Goal: Task Accomplishment & Management: Manage account settings

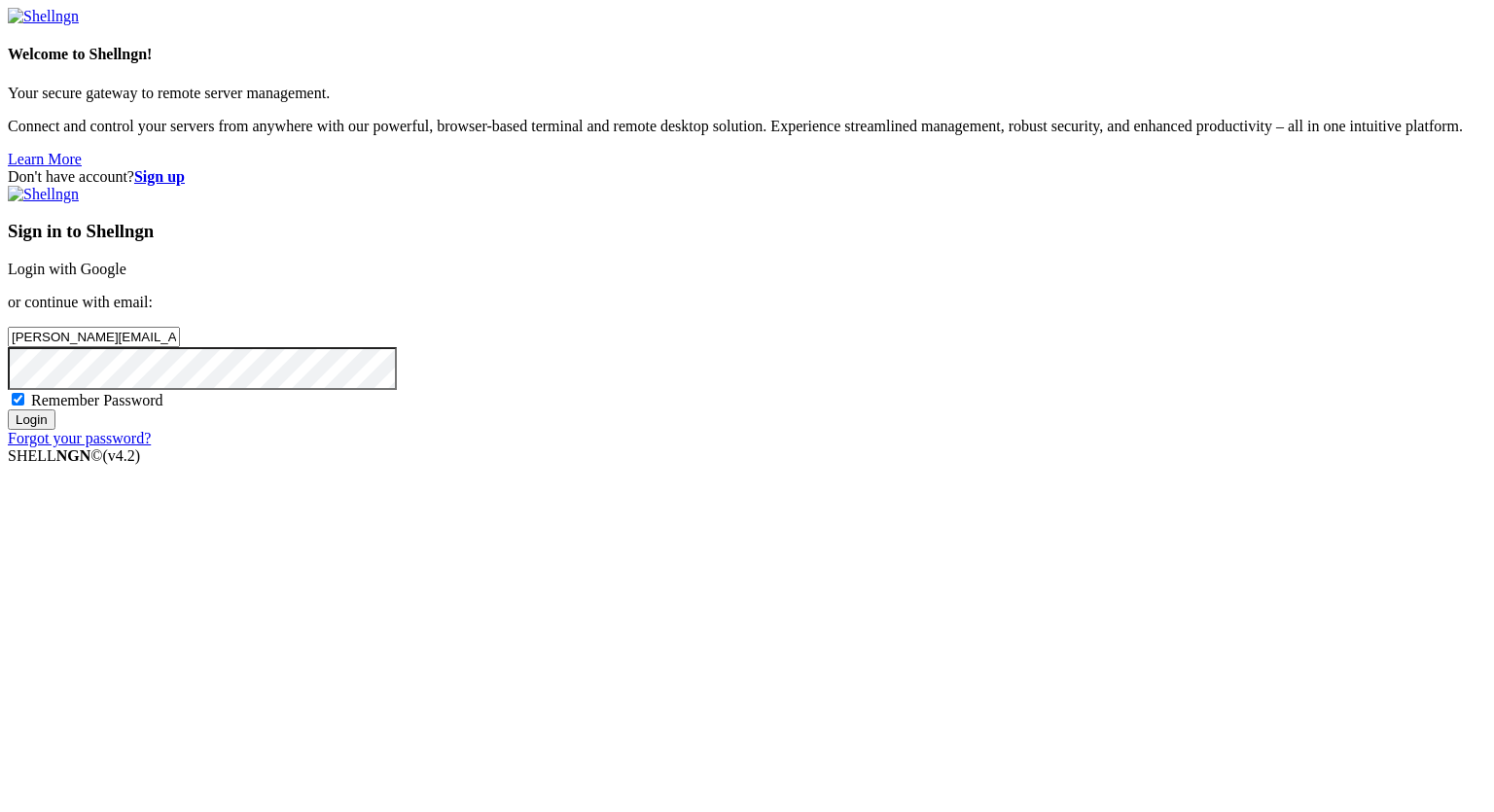
click at [8, 409] on input "Login" at bounding box center [32, 419] width 48 height 21
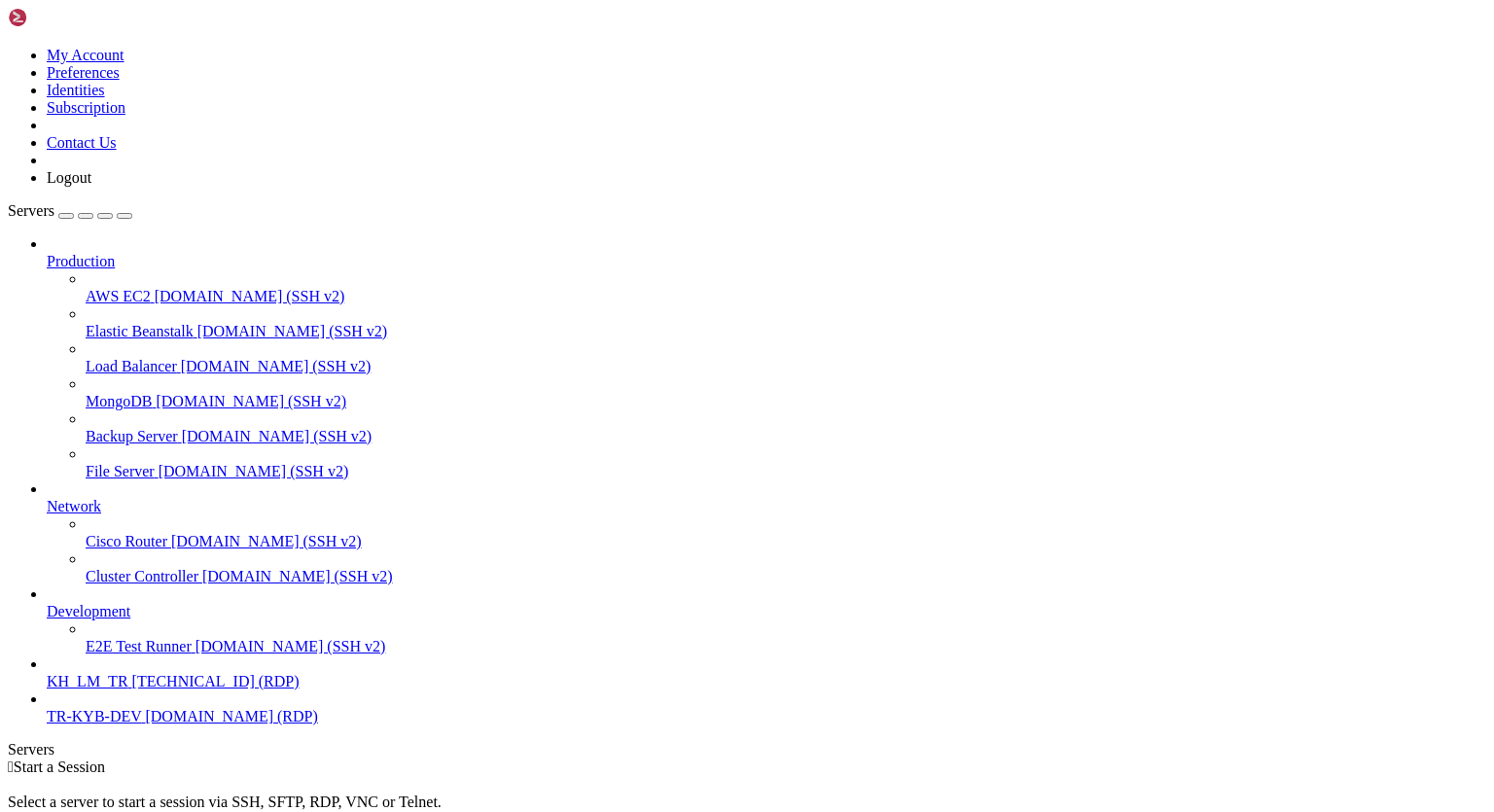
scroll to position [24, 0]
click at [138, 724] on span "TR-KYB-DEV" at bounding box center [93, 716] width 94 height 17
drag, startPoint x: 882, startPoint y: 47, endPoint x: 826, endPoint y: 52, distance: 56.2
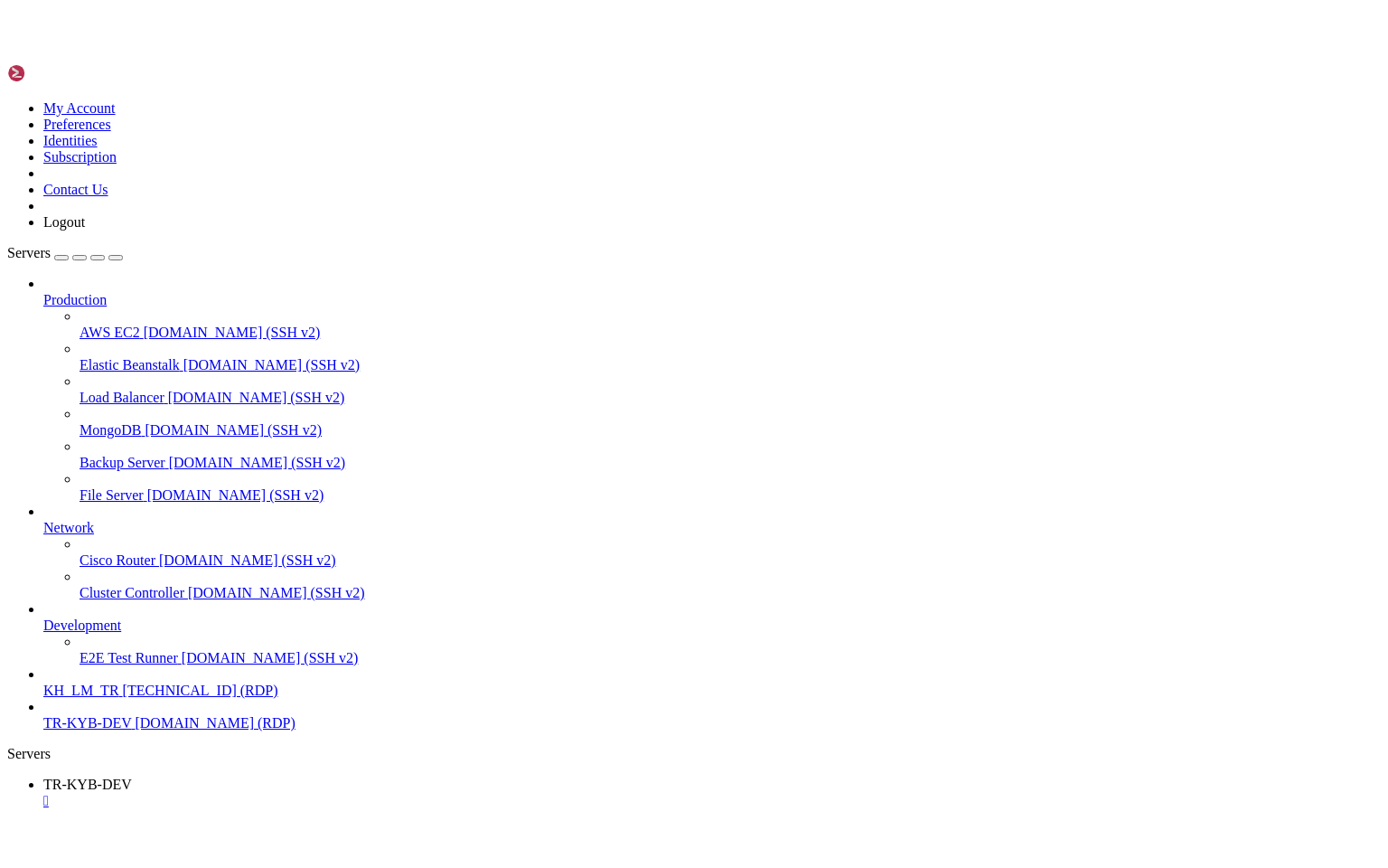
scroll to position [8, 0]
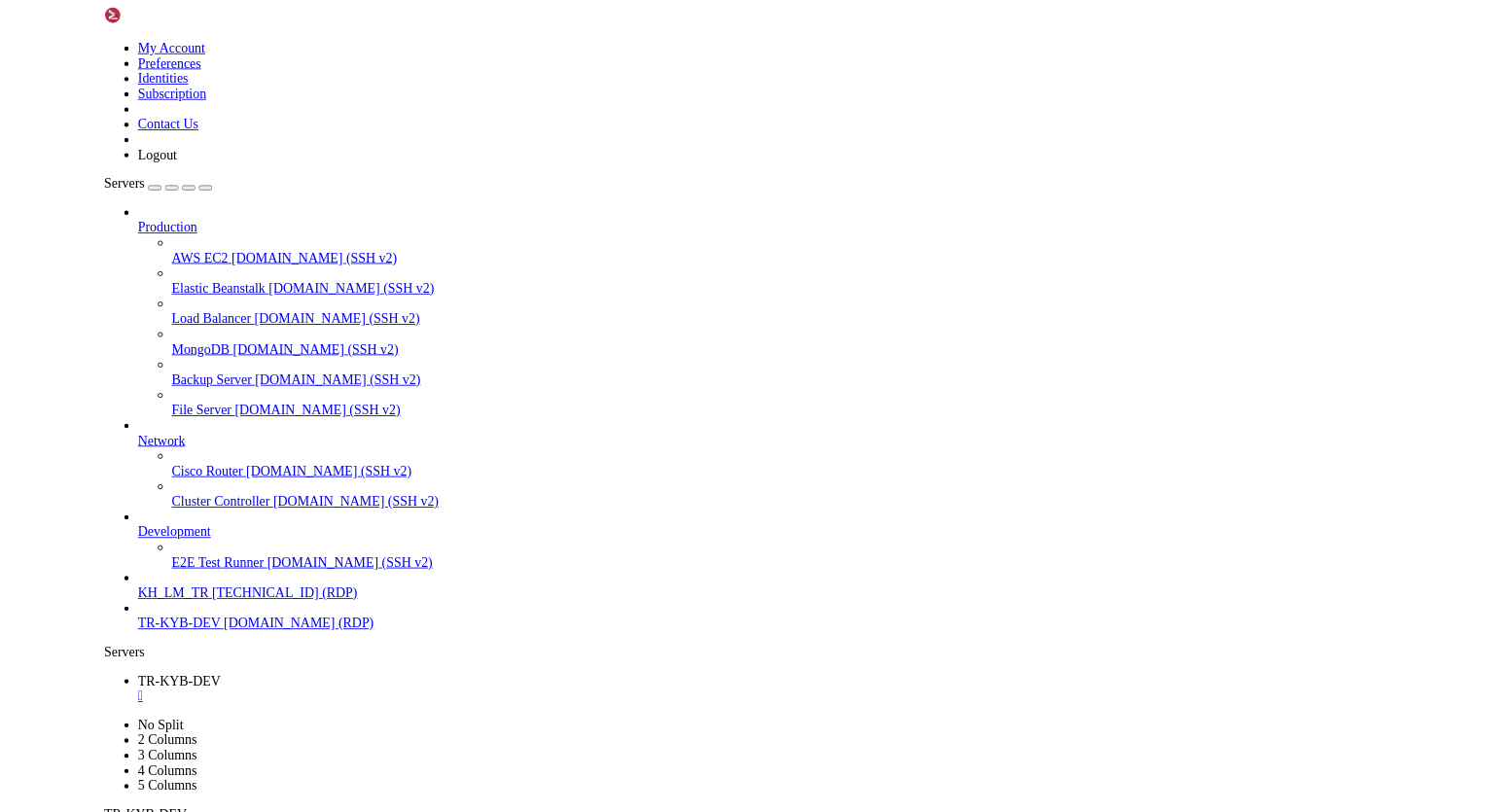
scroll to position [0, 0]
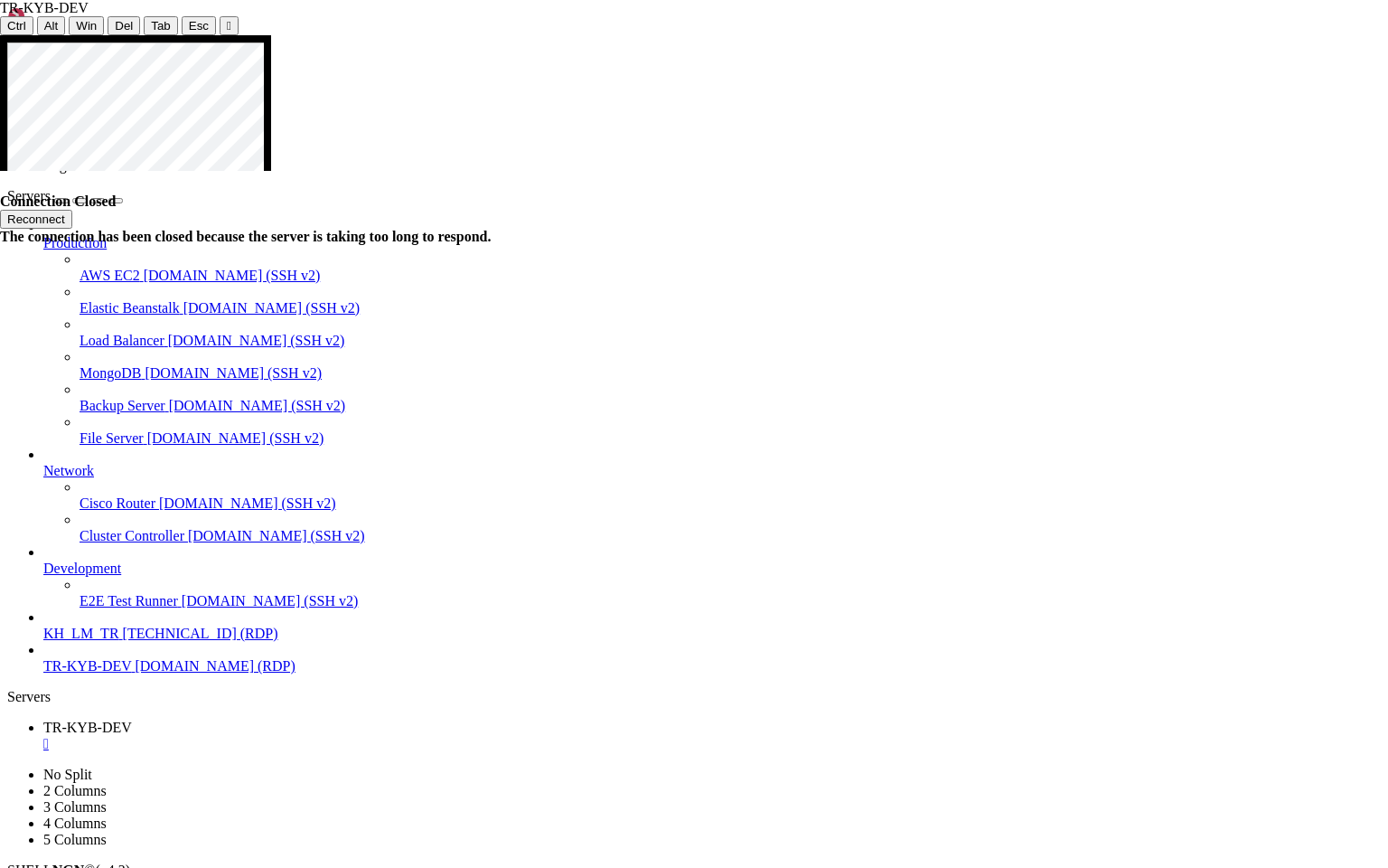
click at [73, 210] on button "Reconnect" at bounding box center [36, 219] width 73 height 19
click at [0, 35] on icon at bounding box center [0, 35] width 0 height 0
click at [226, 21] on div "" at bounding box center [228, 26] width 5 height 14
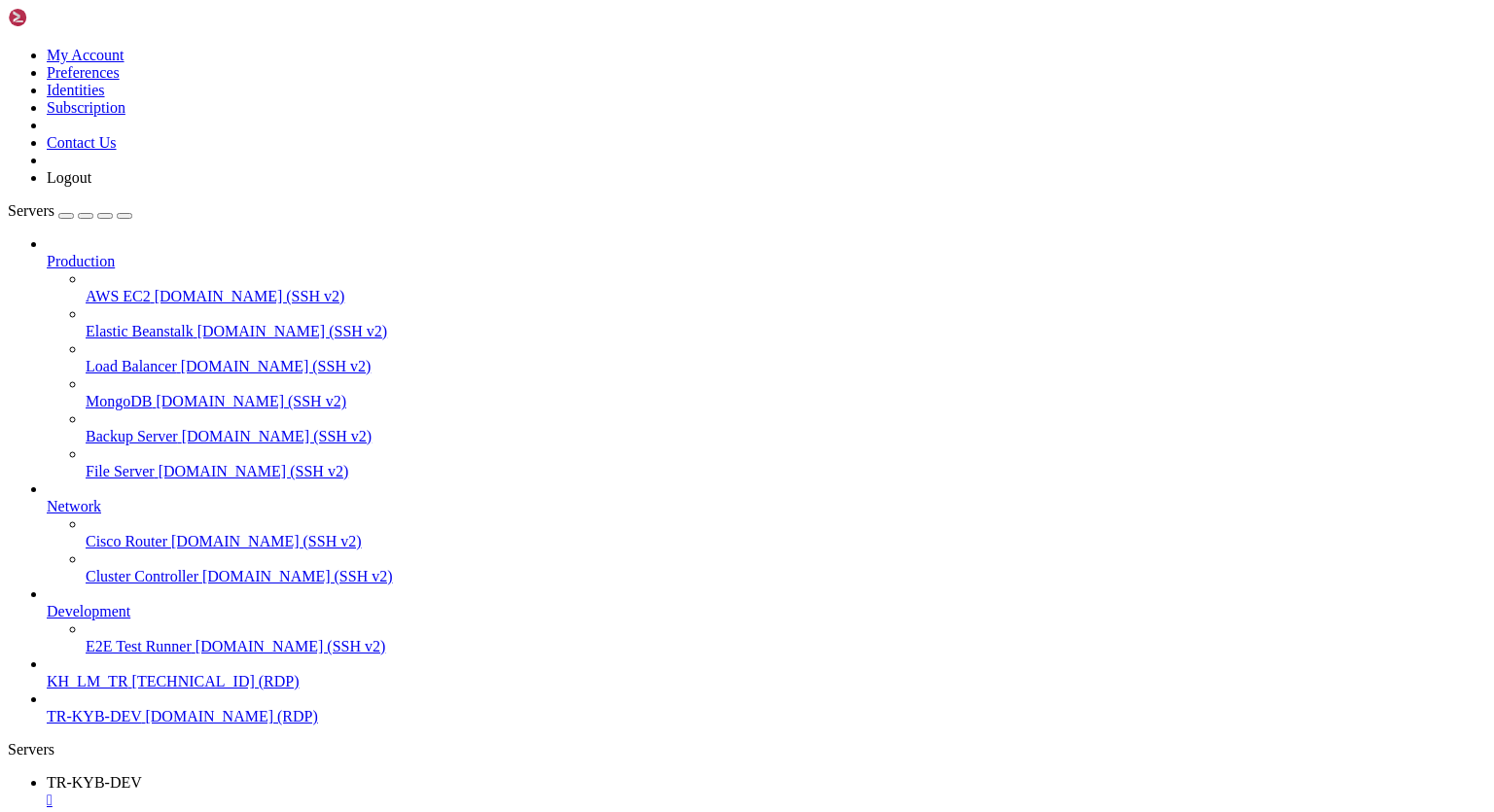
scroll to position [24, 0]
click at [103, 689] on span "KH_LM_TR" at bounding box center [87, 680] width 81 height 17
click at [83, 689] on span "KH_LM_TR" at bounding box center [87, 680] width 81 height 17
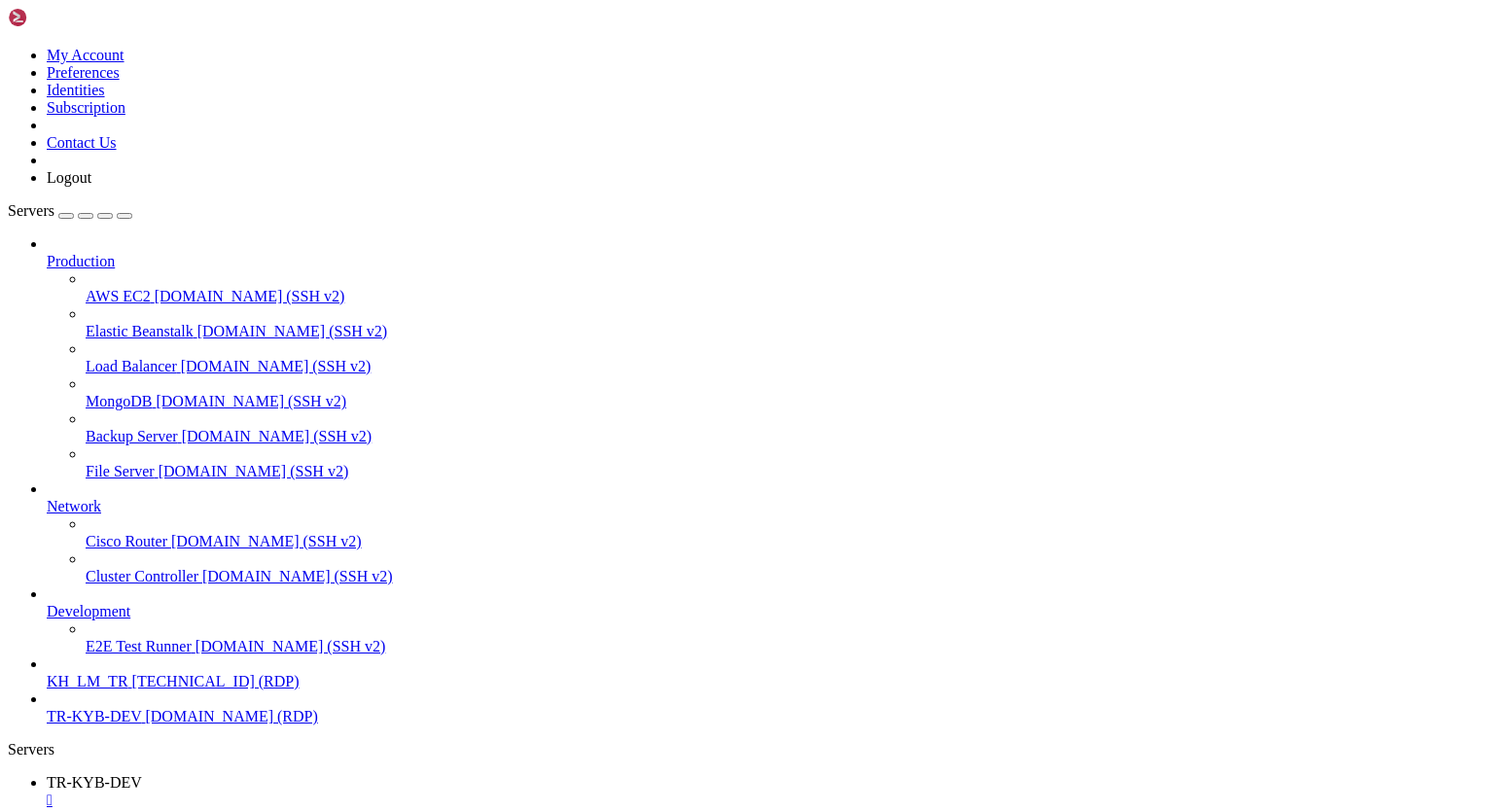
click at [373, 791] on div "" at bounding box center [766, 800] width 1440 height 18
click at [47, 253] on icon at bounding box center [47, 253] width 0 height 0
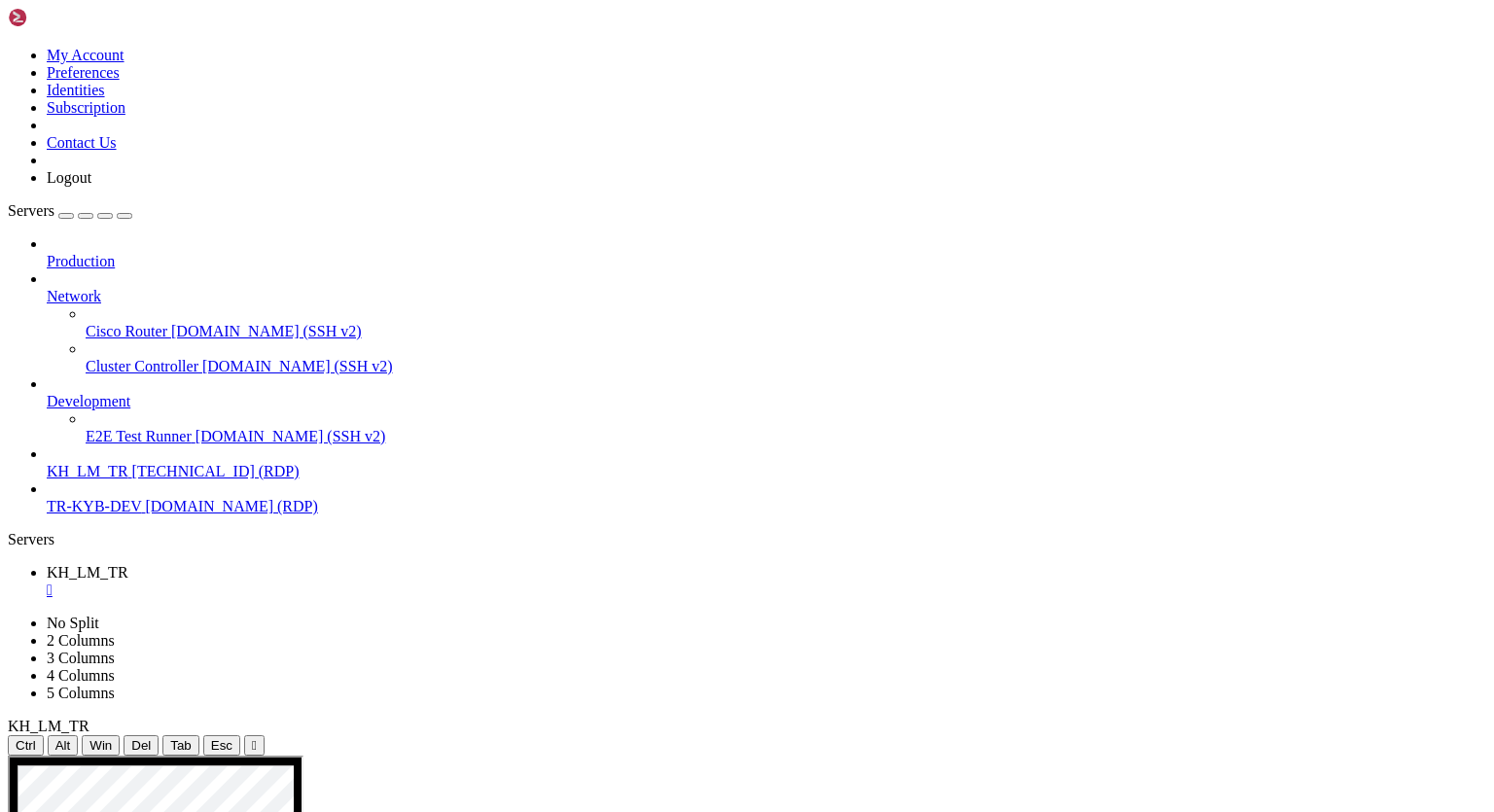
click at [47, 288] on icon at bounding box center [47, 288] width 0 height 0
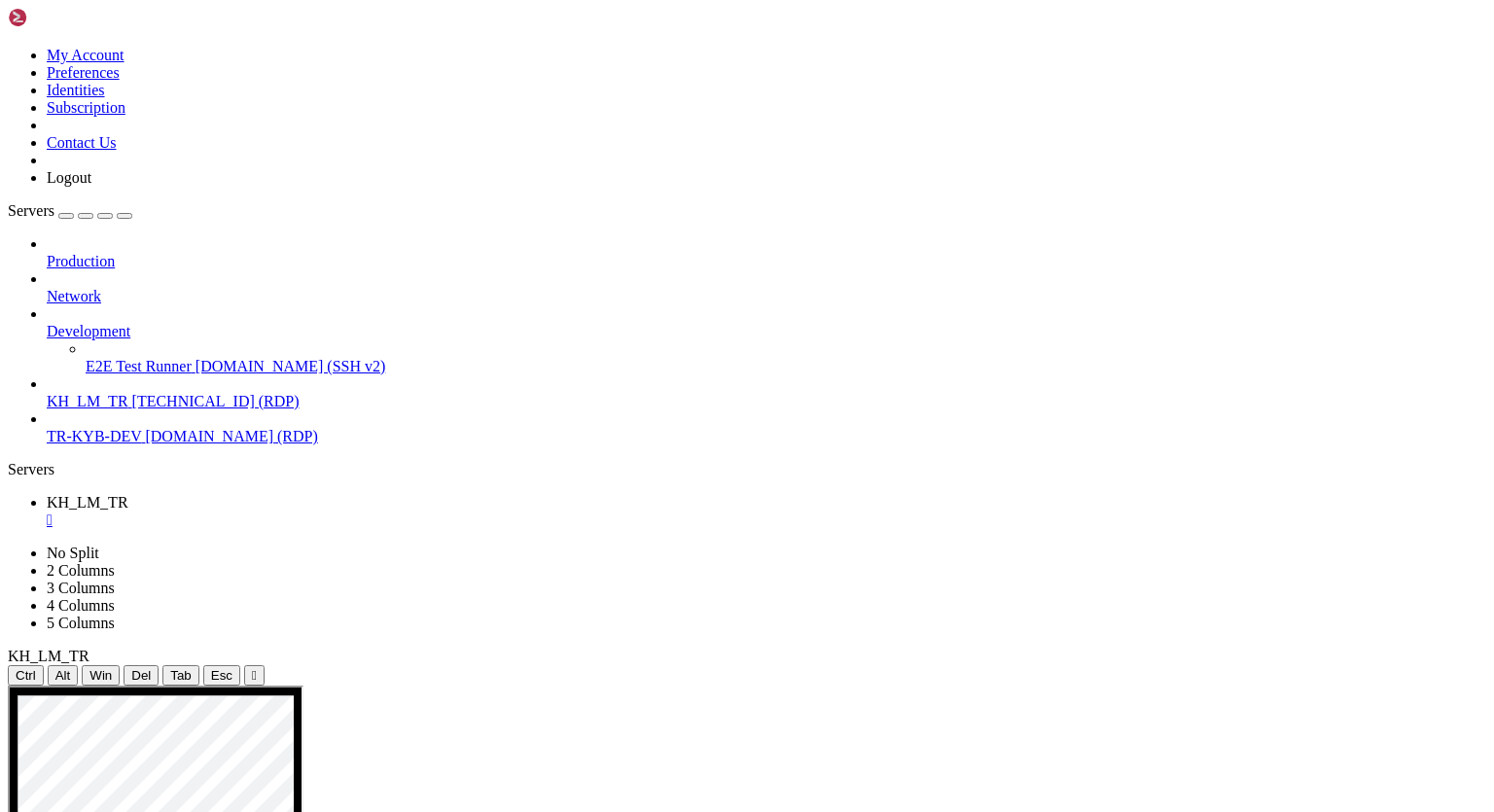
click at [47, 323] on icon at bounding box center [47, 323] width 0 height 0
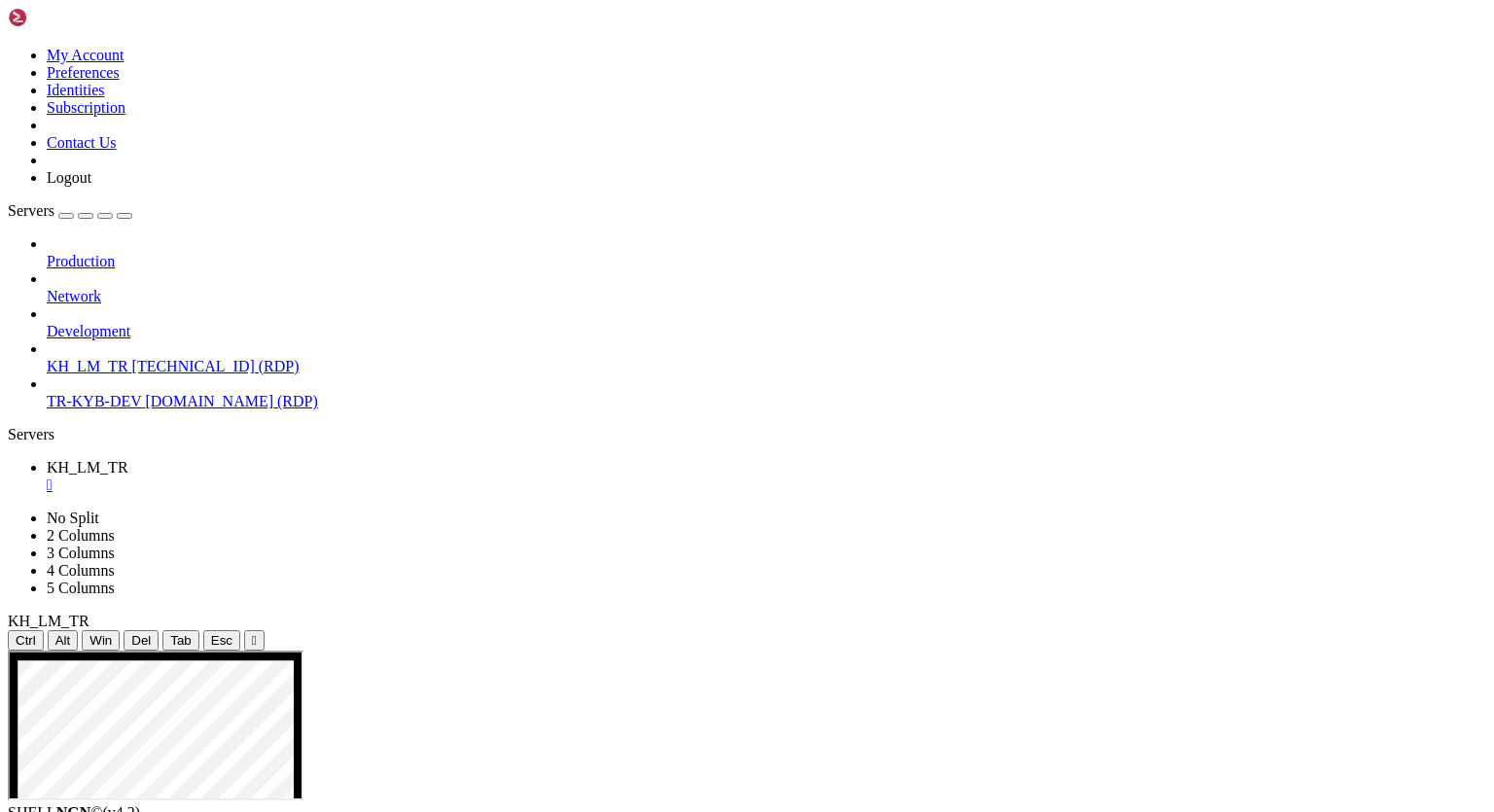
click at [150, 410] on div "Production Network Development KH_LM_TR [TECHNICAL_ID] (RDP) TR-KYB-DEV [DOMAIN…" at bounding box center [747, 323] width 1478 height 175
click at [145, 393] on span "[DOMAIN_NAME] (RDP)" at bounding box center [231, 401] width 172 height 17
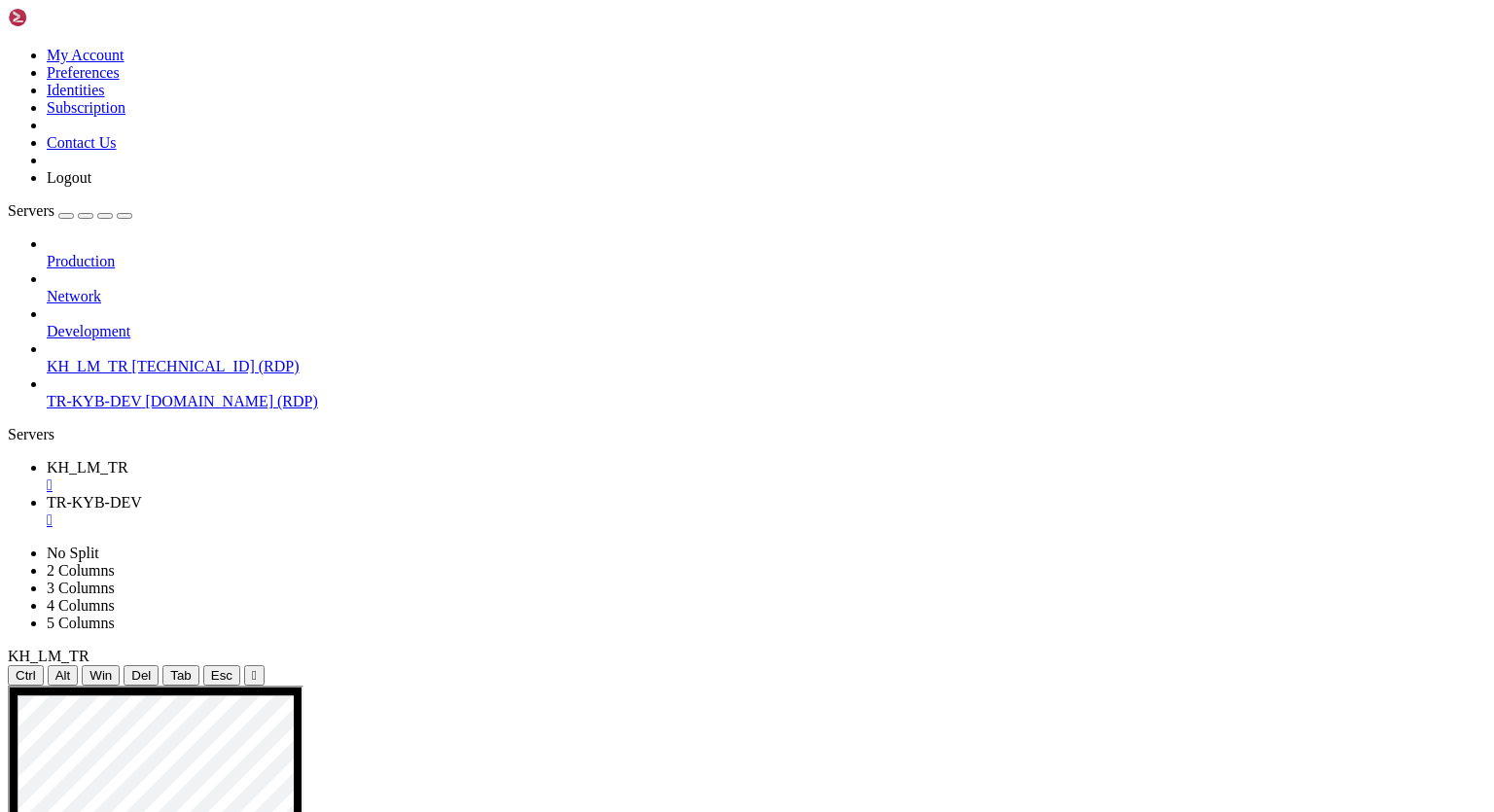
click at [51, 357] on link "KH_LM_TR [TECHNICAL_ID] (RDP)" at bounding box center [766, 366] width 1440 height 18
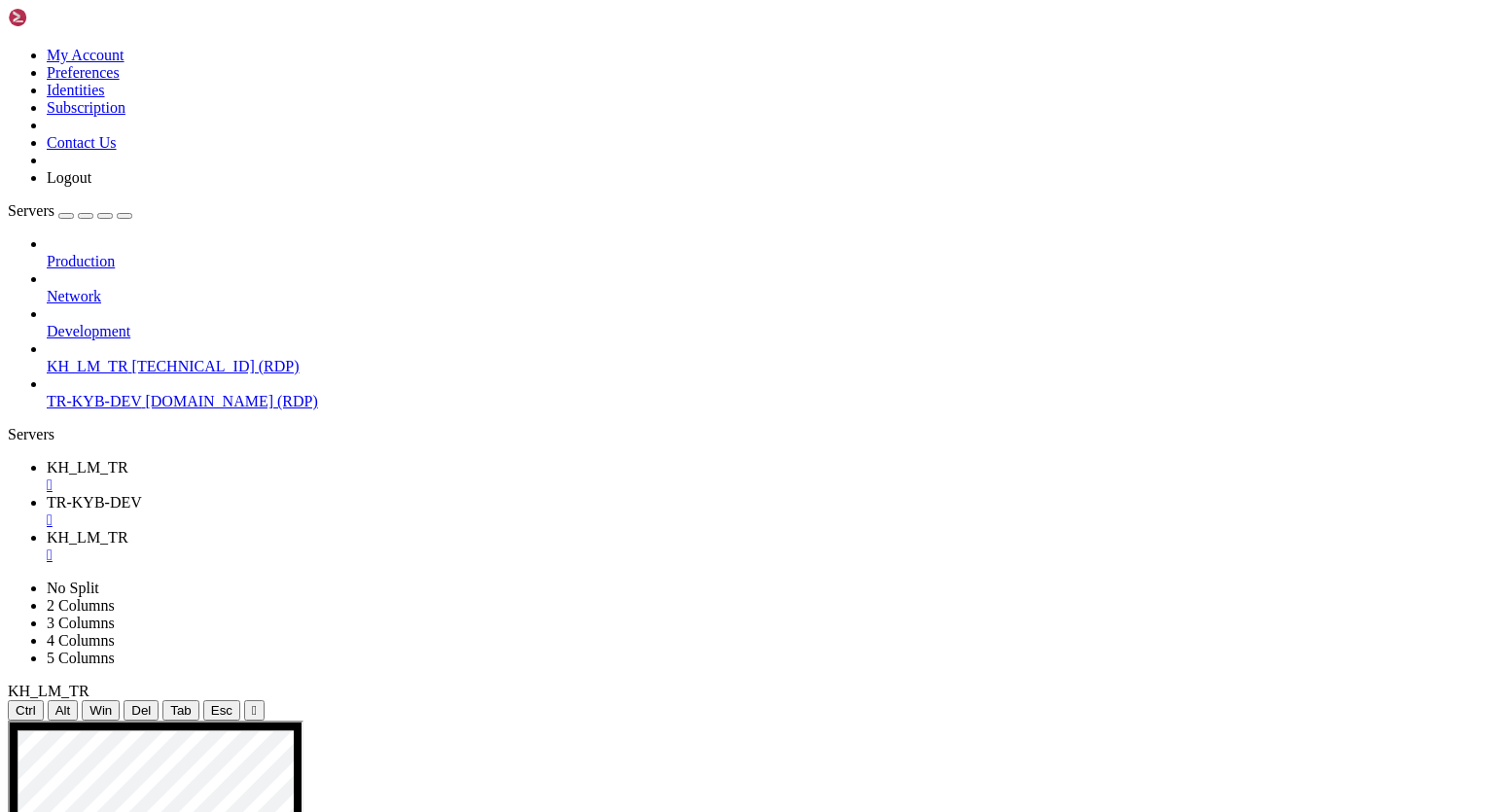
click at [371, 476] on div "" at bounding box center [766, 485] width 1440 height 18
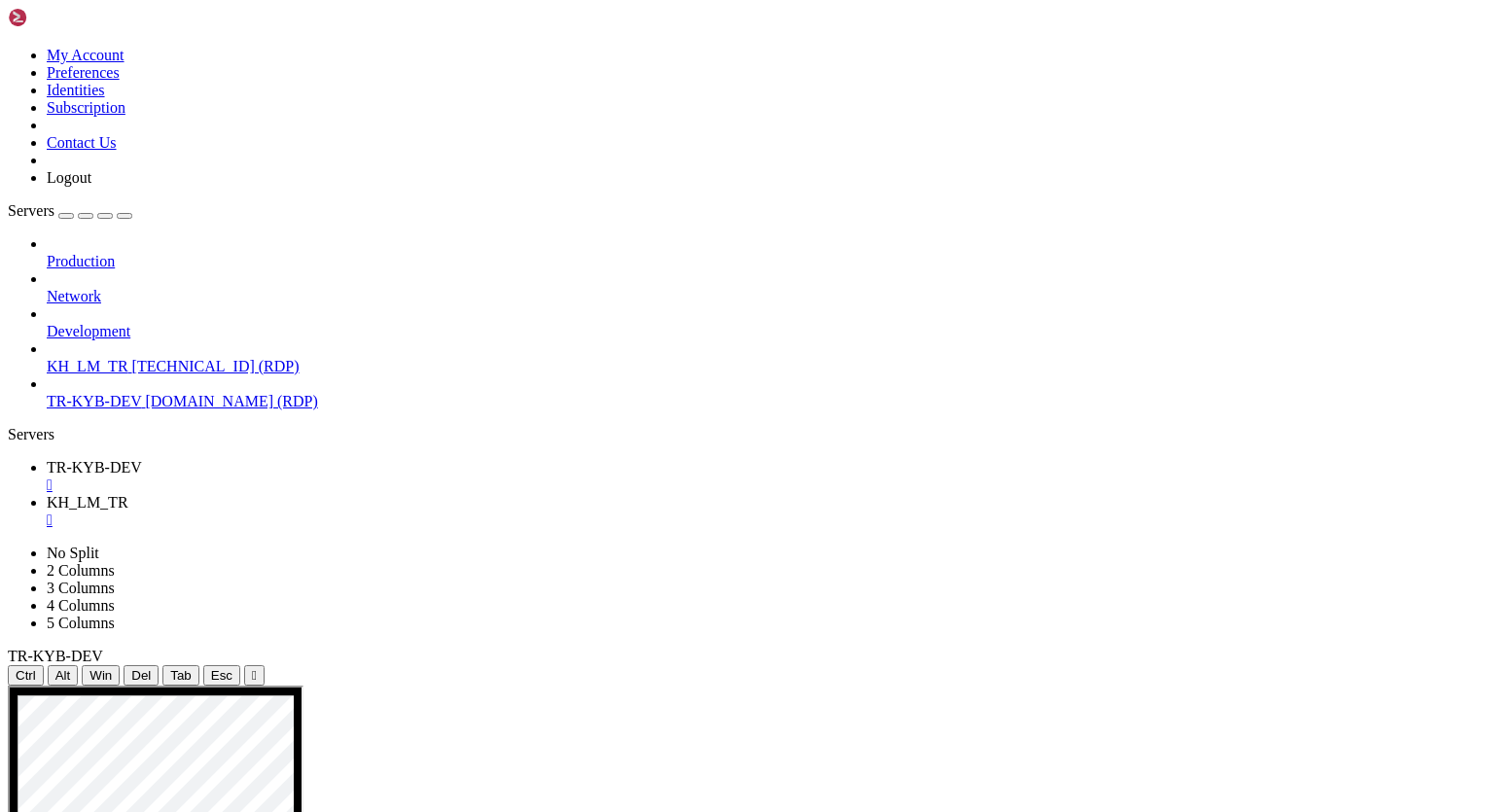
click at [371, 476] on div "" at bounding box center [766, 485] width 1440 height 18
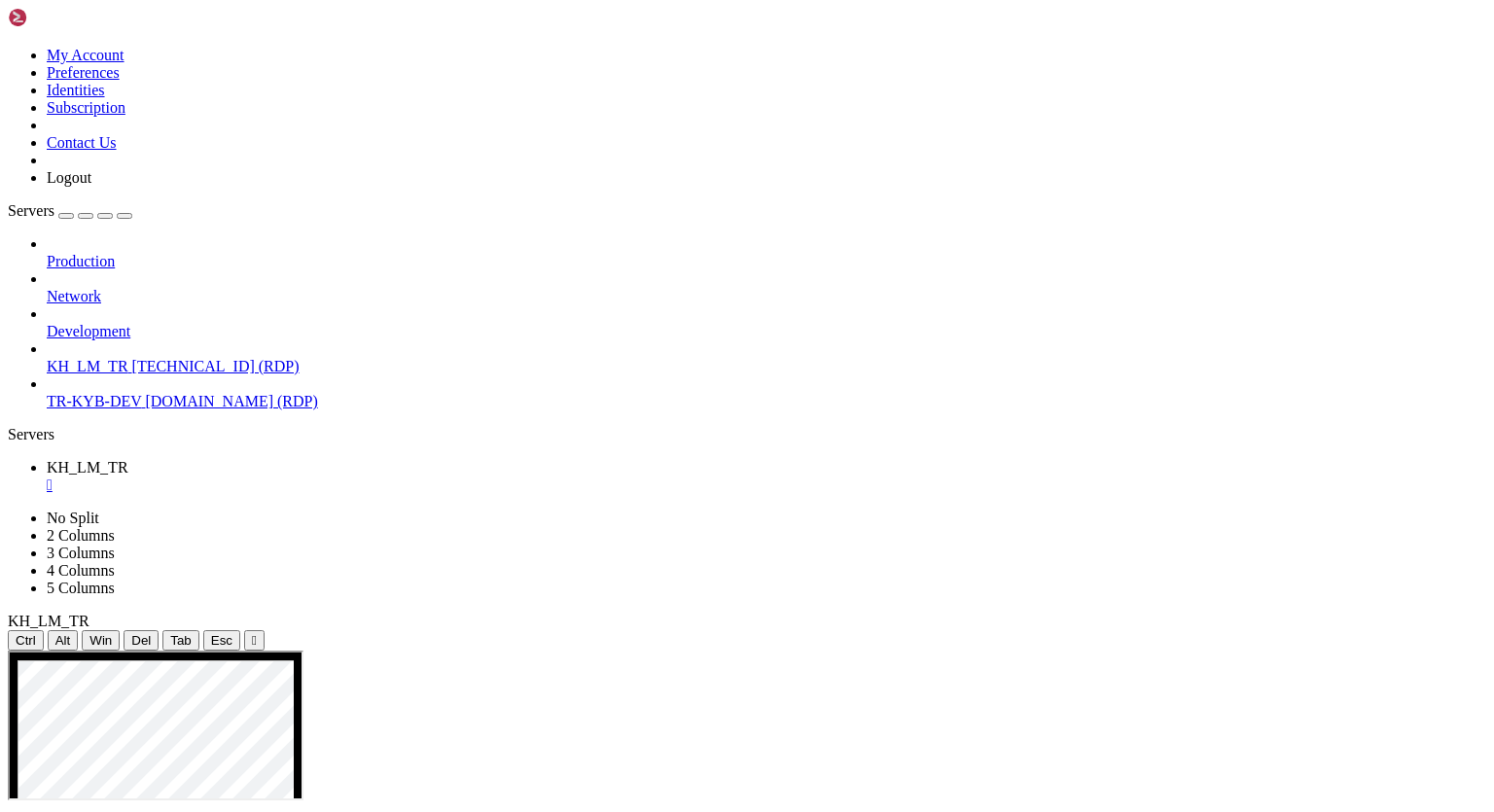
click at [371, 476] on div "" at bounding box center [766, 485] width 1440 height 18
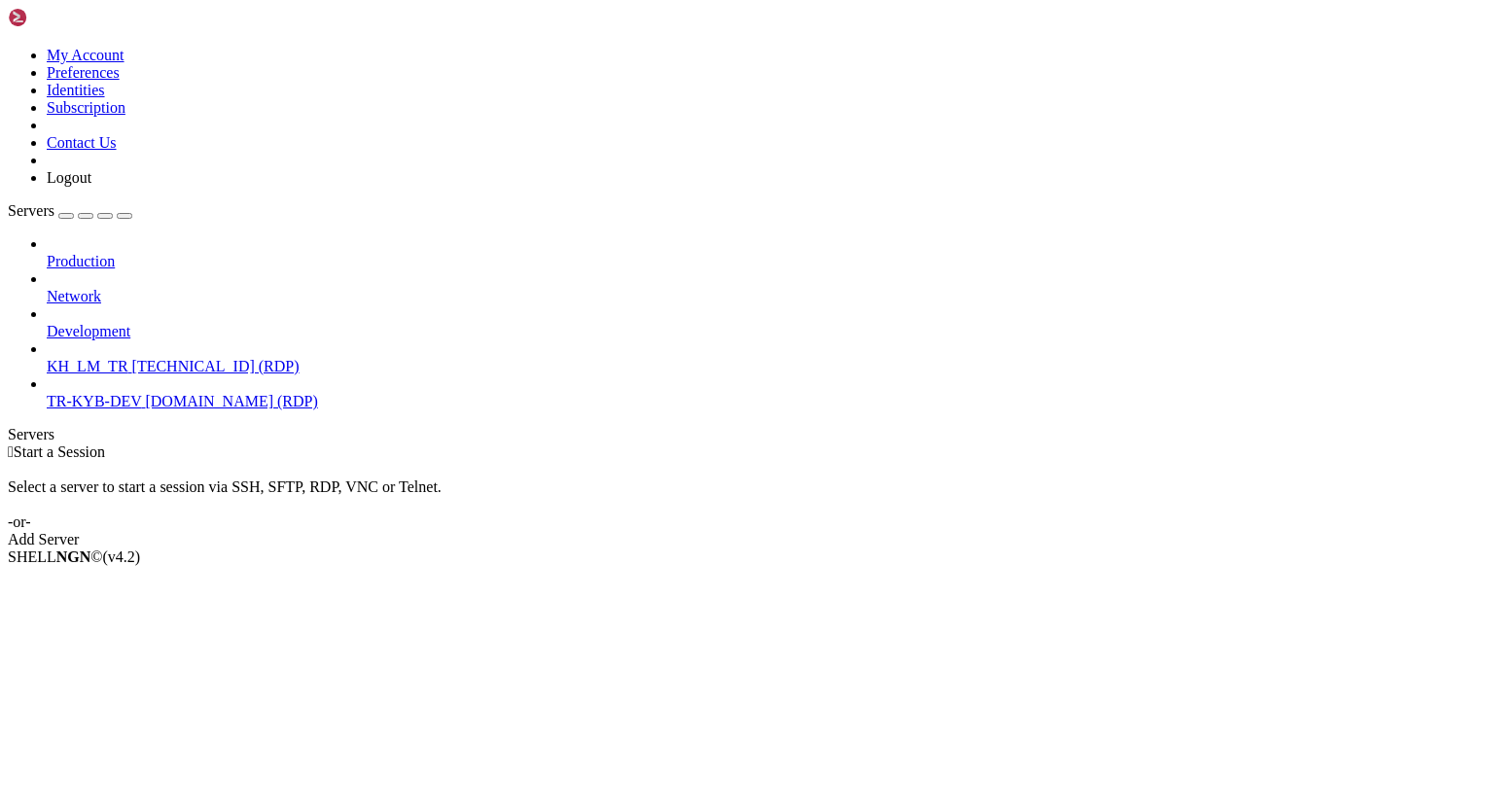
click at [145, 393] on span "[DOMAIN_NAME] (RDP)" at bounding box center [231, 401] width 172 height 17
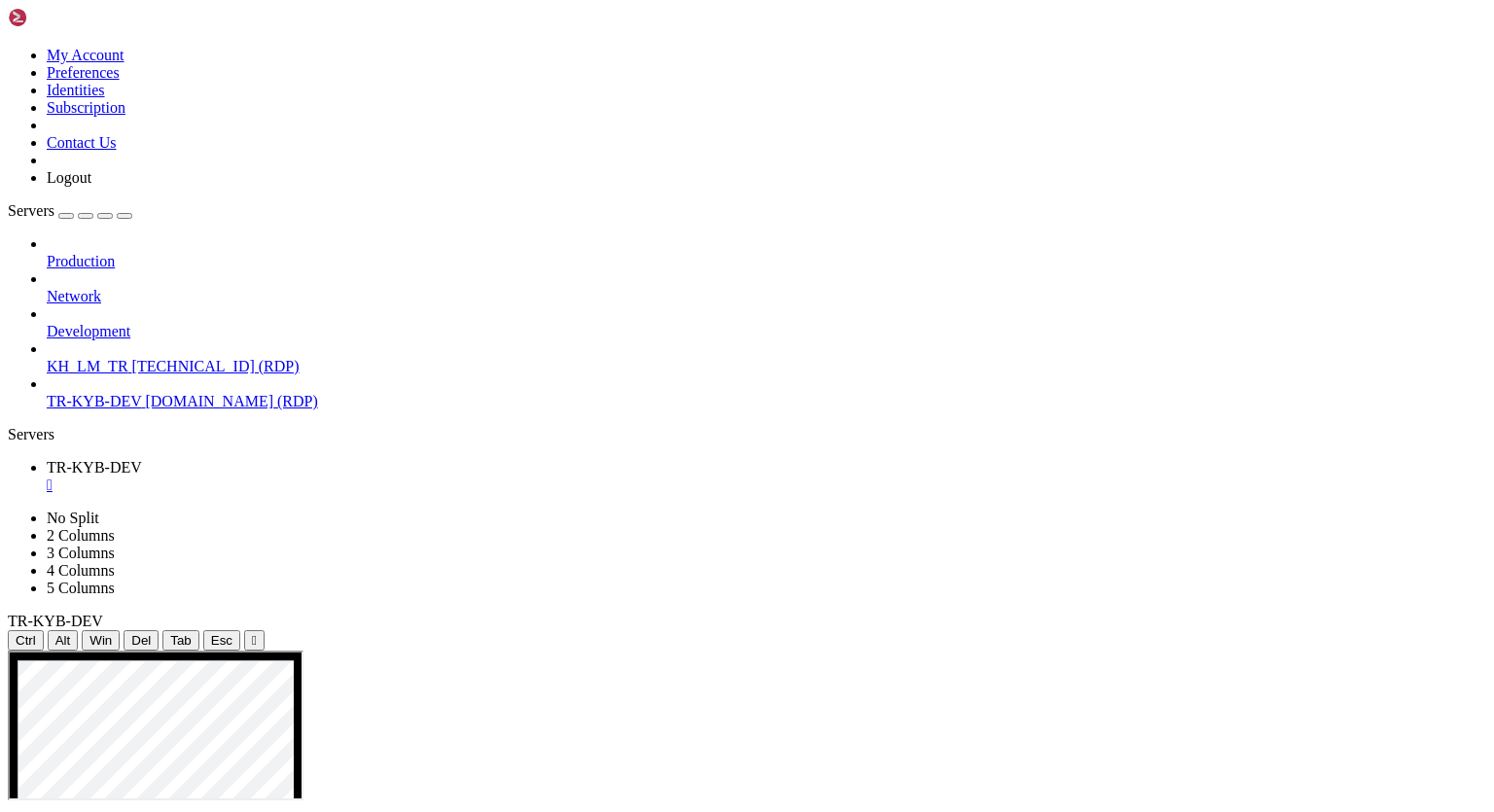
click at [8, 47] on icon at bounding box center [8, 47] width 0 height 0
click at [125, 63] on link "My Account" at bounding box center [85, 54] width 78 height 17
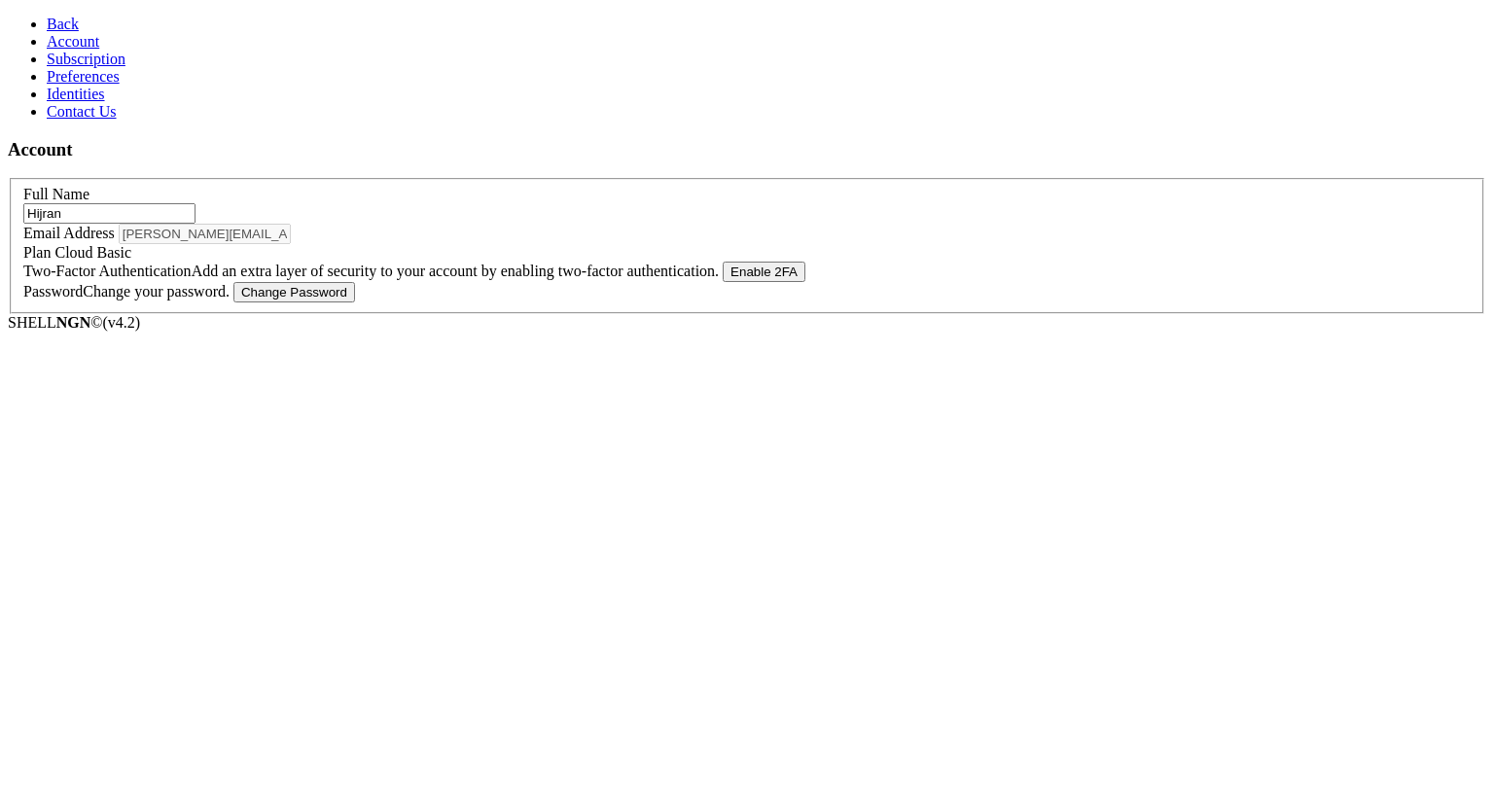
click at [109, 67] on span "Subscription" at bounding box center [86, 58] width 79 height 17
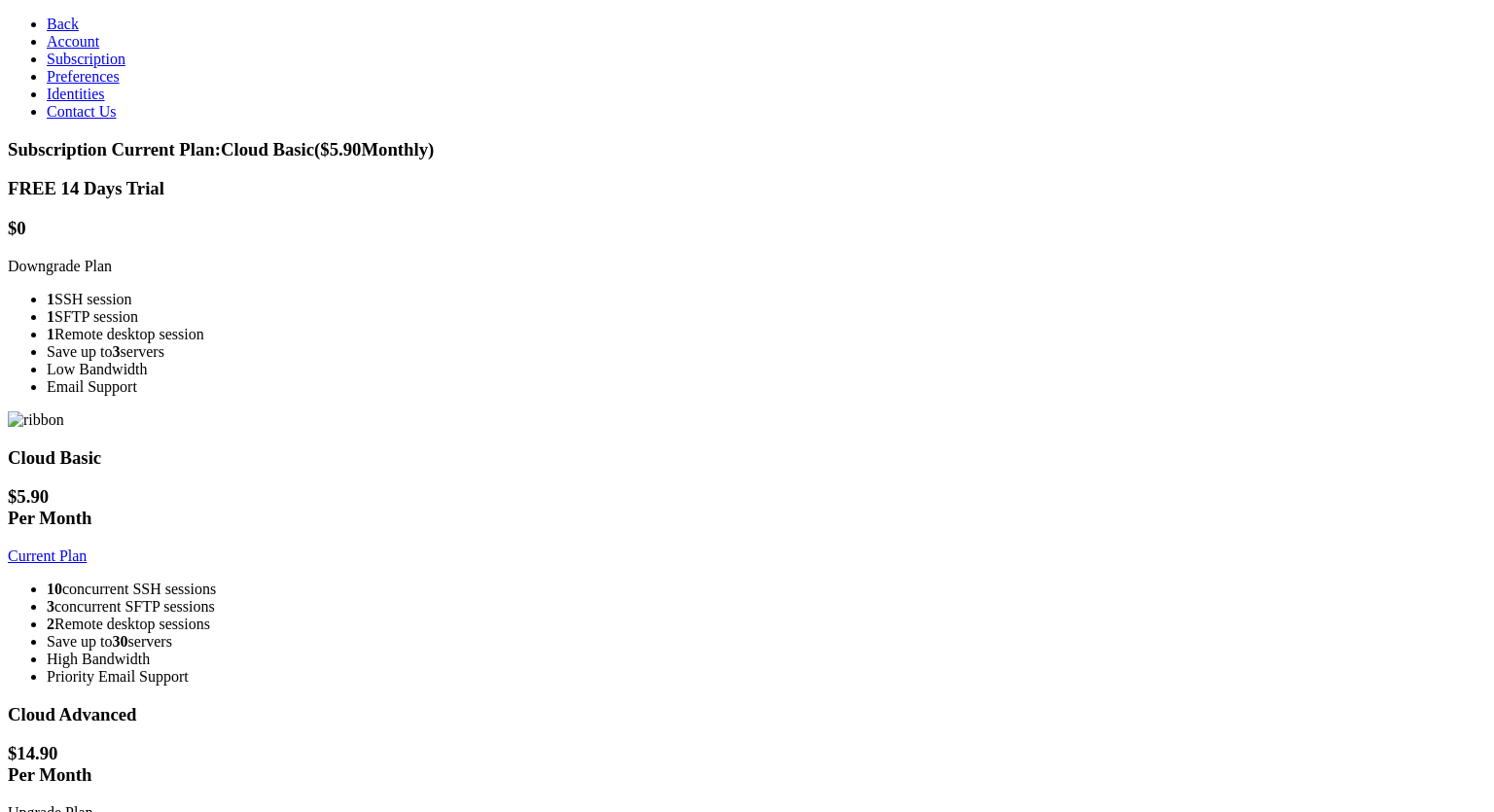
click at [90, 84] on span "Preferences" at bounding box center [83, 76] width 73 height 17
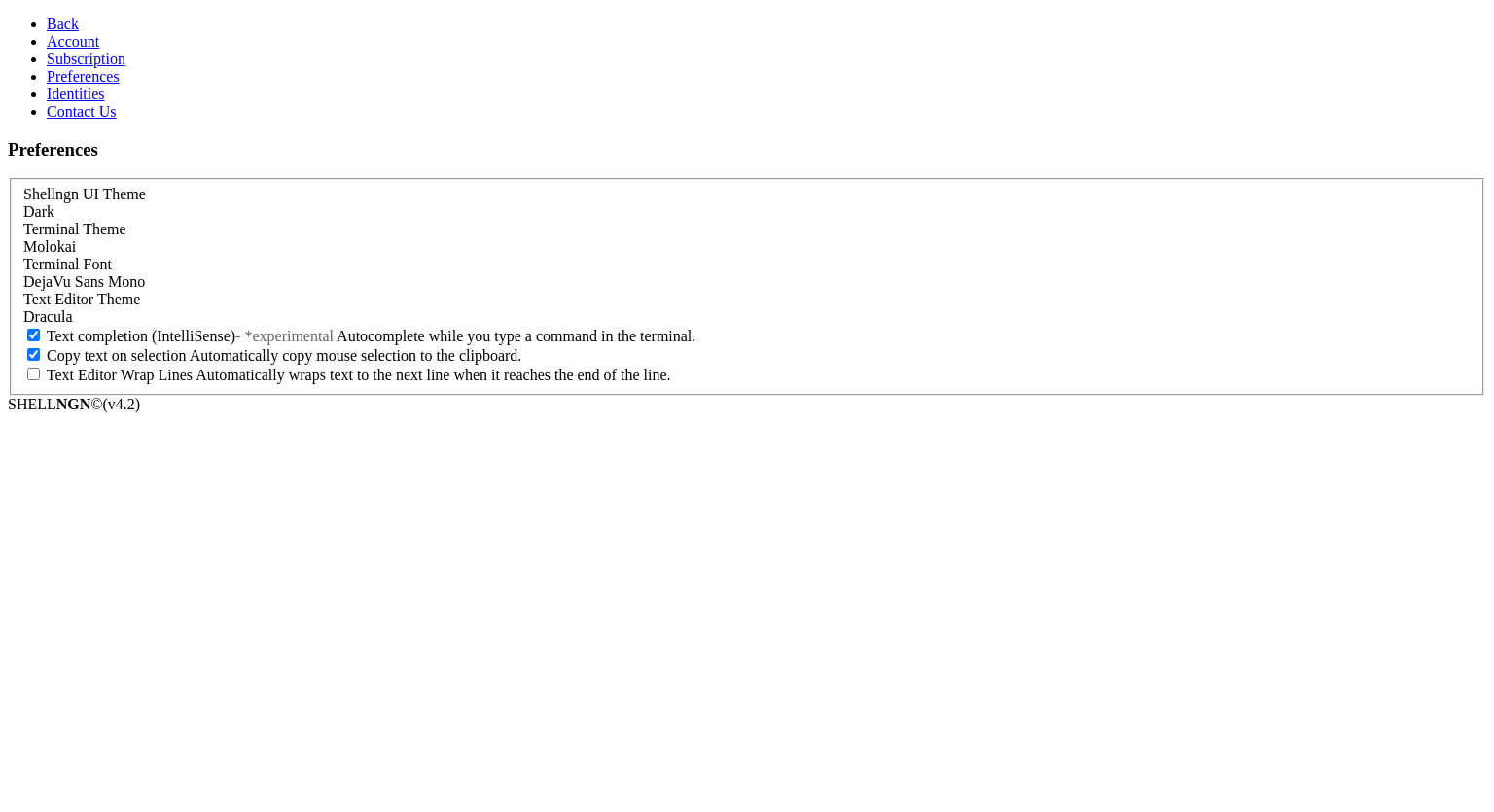
click at [91, 102] on span "Identities" at bounding box center [75, 93] width 58 height 17
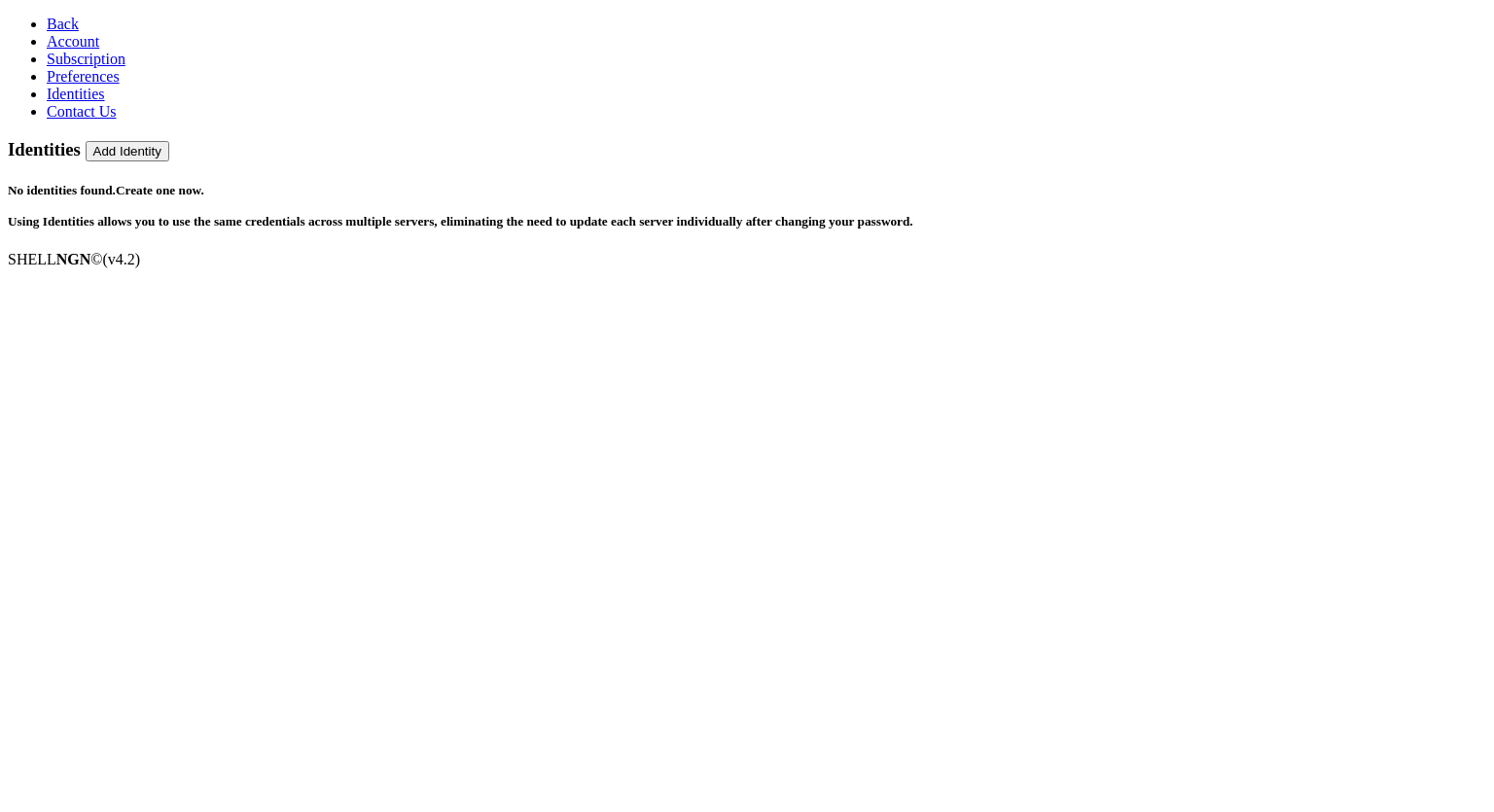
click at [90, 120] on span "Contact Us" at bounding box center [81, 111] width 70 height 17
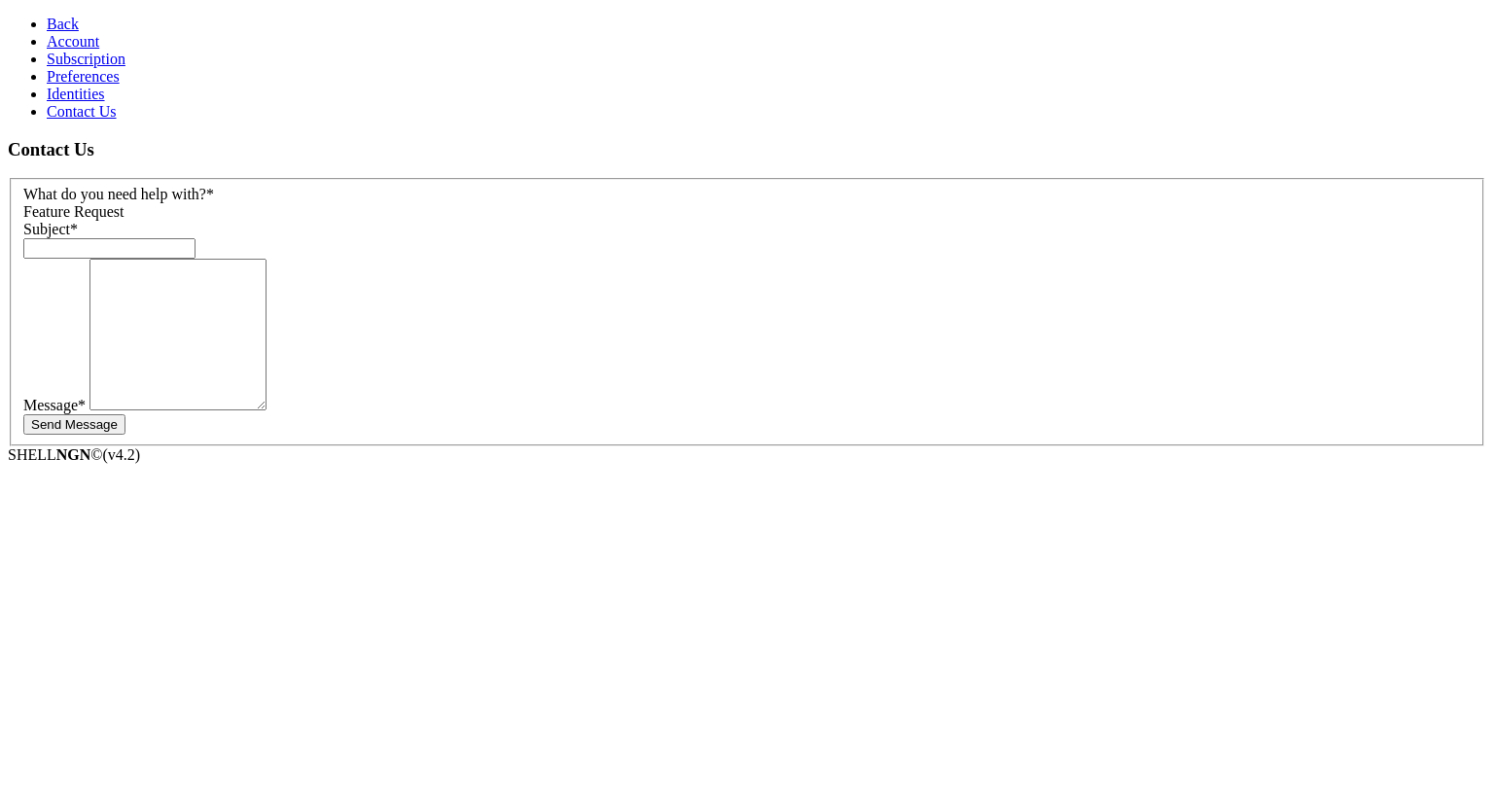
click at [93, 50] on link "Account" at bounding box center [72, 41] width 53 height 17
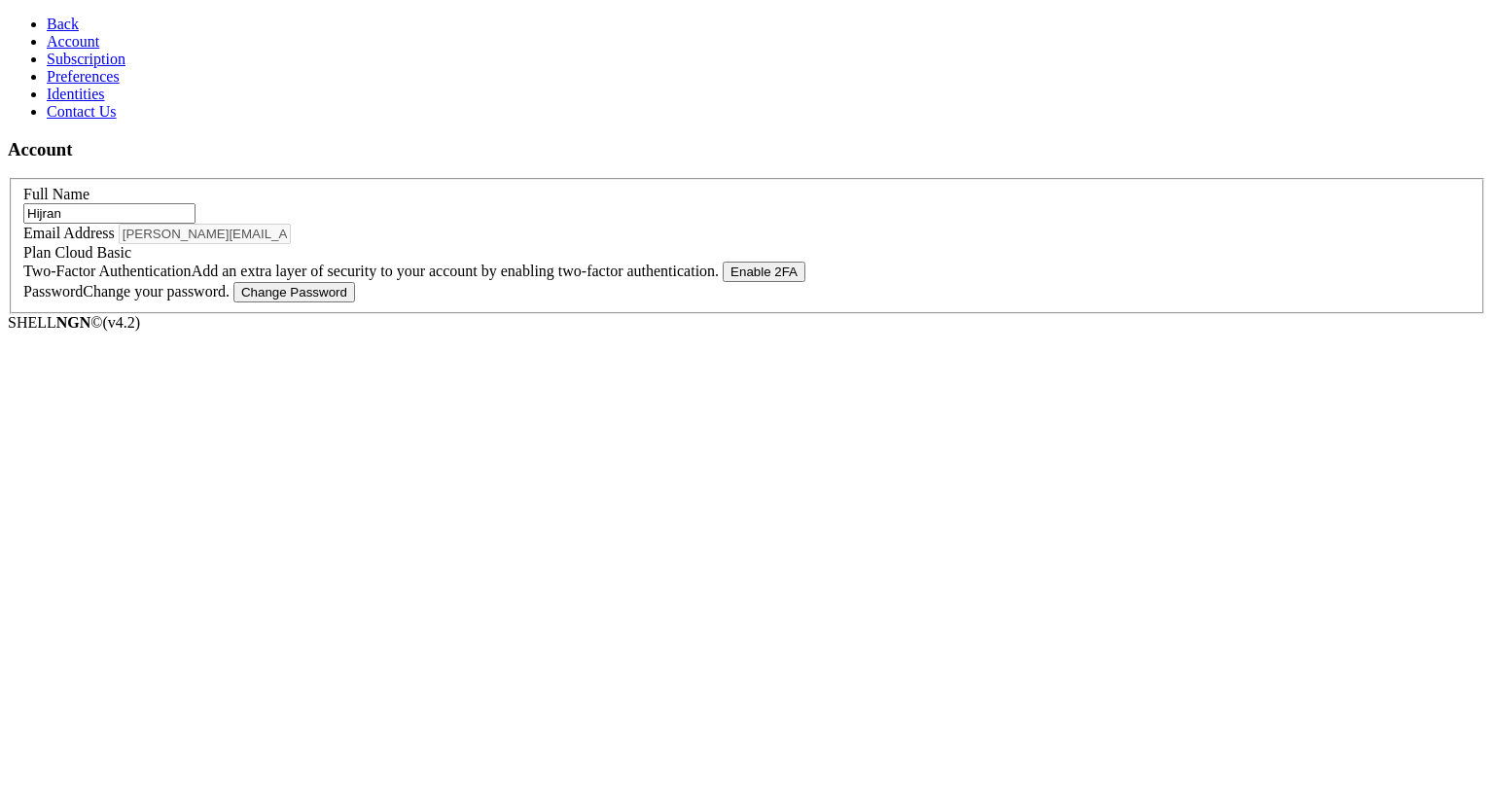
click at [47, 19] on span "Back" at bounding box center [62, 24] width 32 height 17
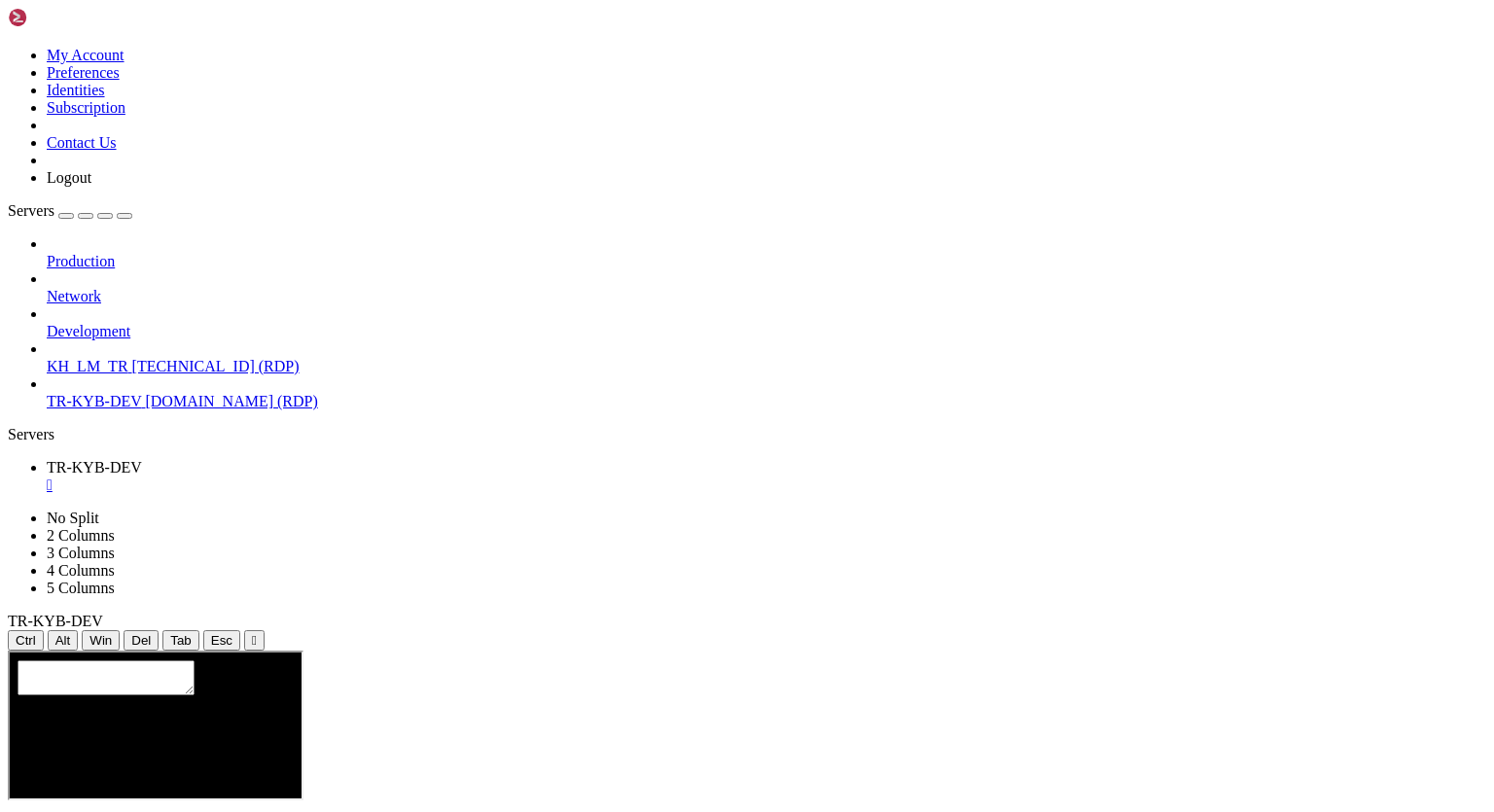
click at [131, 410] on div "Production Network Development KH_LM_TR [TECHNICAL_ID] (RDP) TR-KYB-DEV [DOMAIN…" at bounding box center [747, 323] width 1478 height 175
click at [133, 357] on span "[TECHNICAL_ID] (RDP)" at bounding box center [216, 365] width 167 height 17
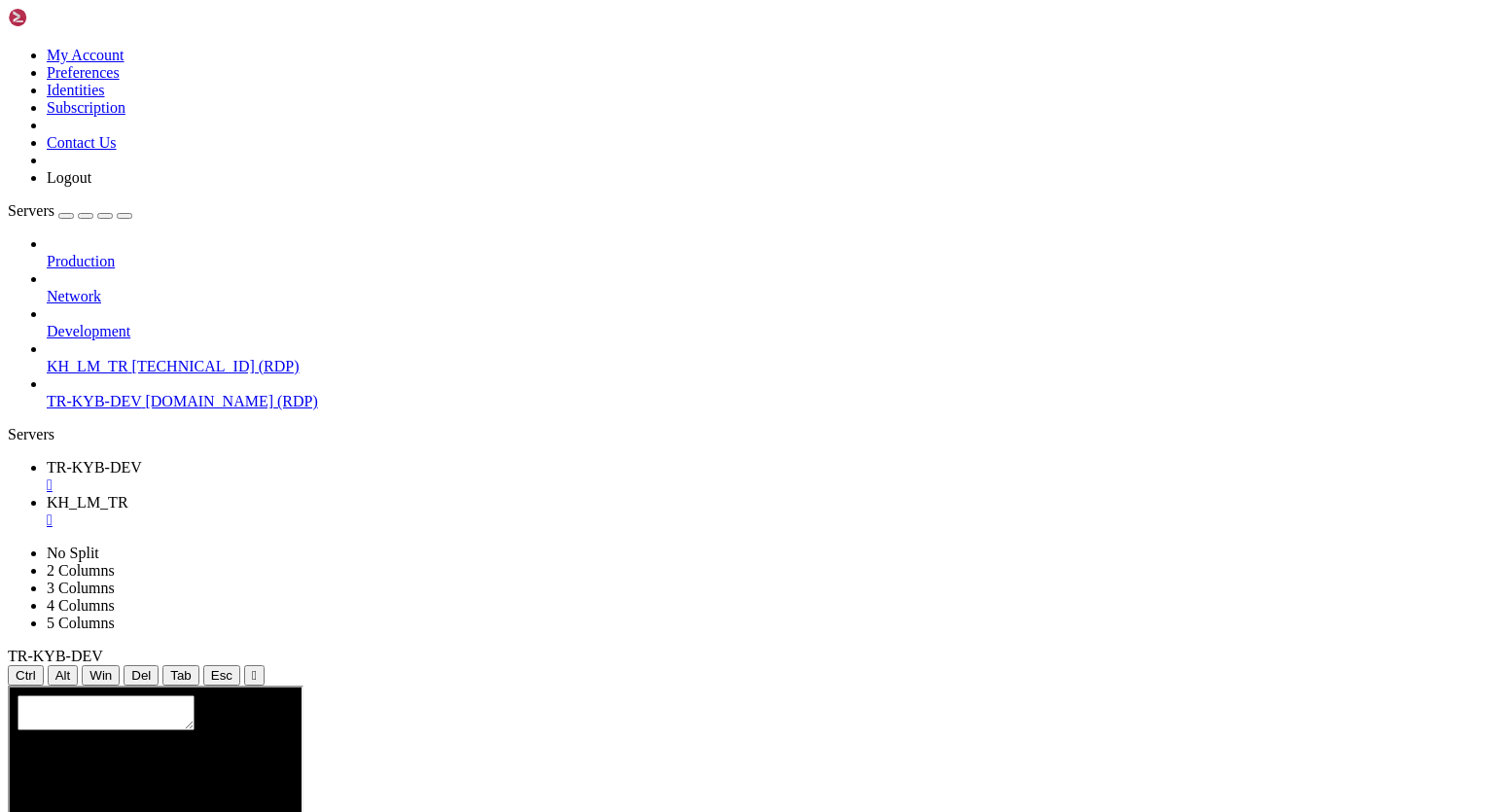
click at [144, 410] on div "Production Network Development KH_LM_TR [TECHNICAL_ID] (RDP) TR-KYB-DEV [DOMAIN…" at bounding box center [747, 323] width 1478 height 175
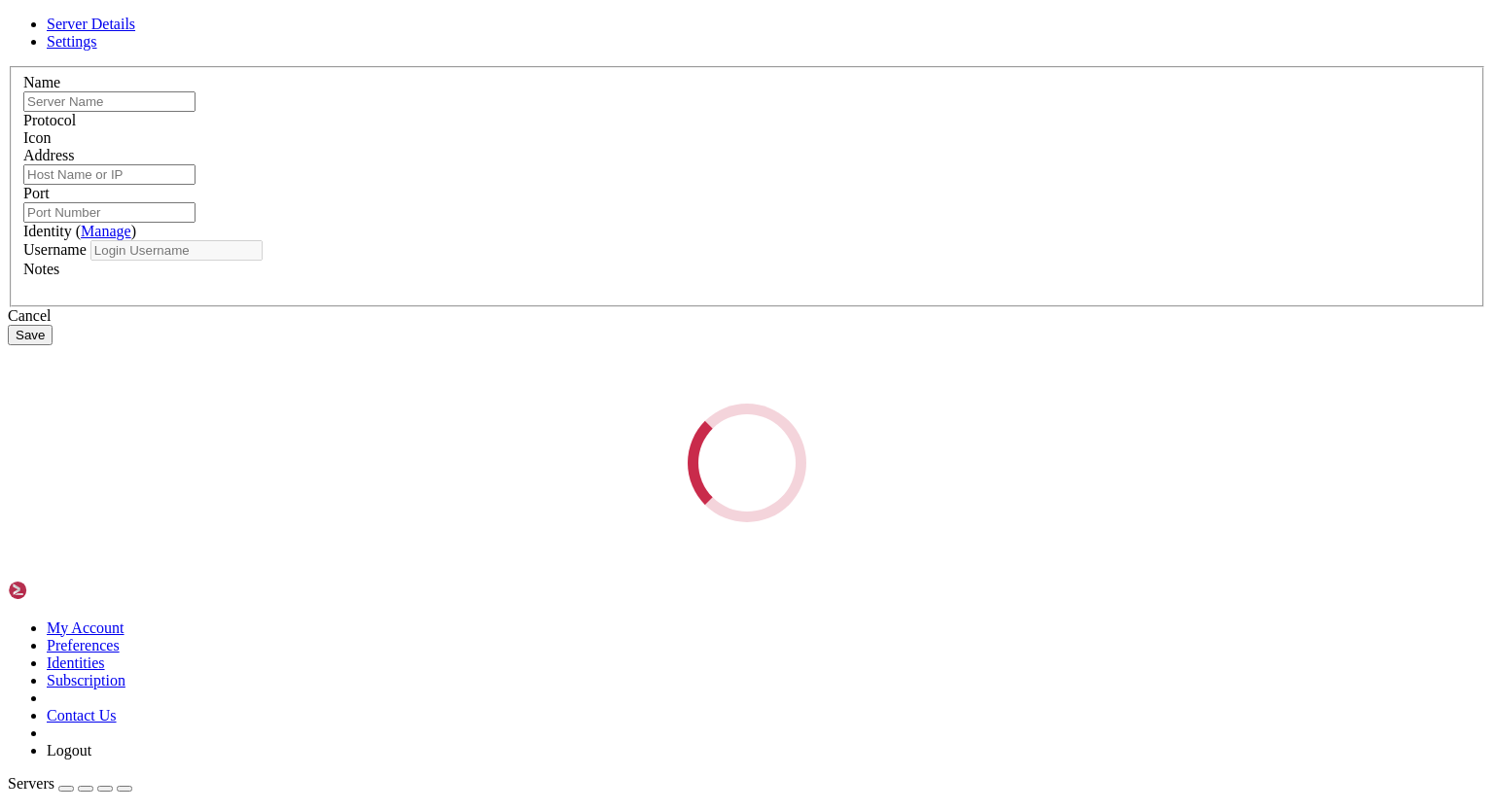
type input "TR-KYB-DEV"
type input "[DOMAIN_NAME]"
type input "5004"
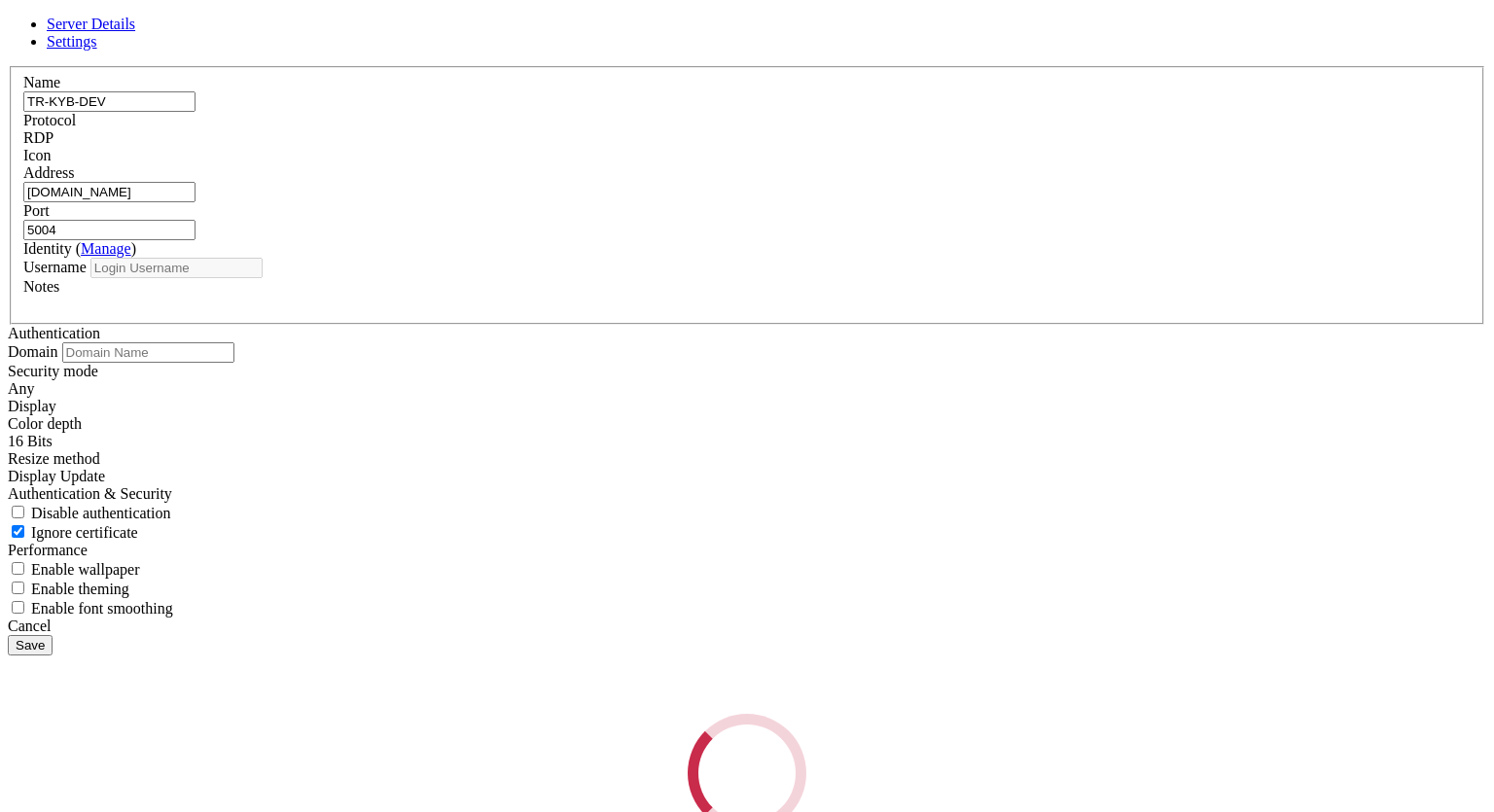
type input "vdsuser01"
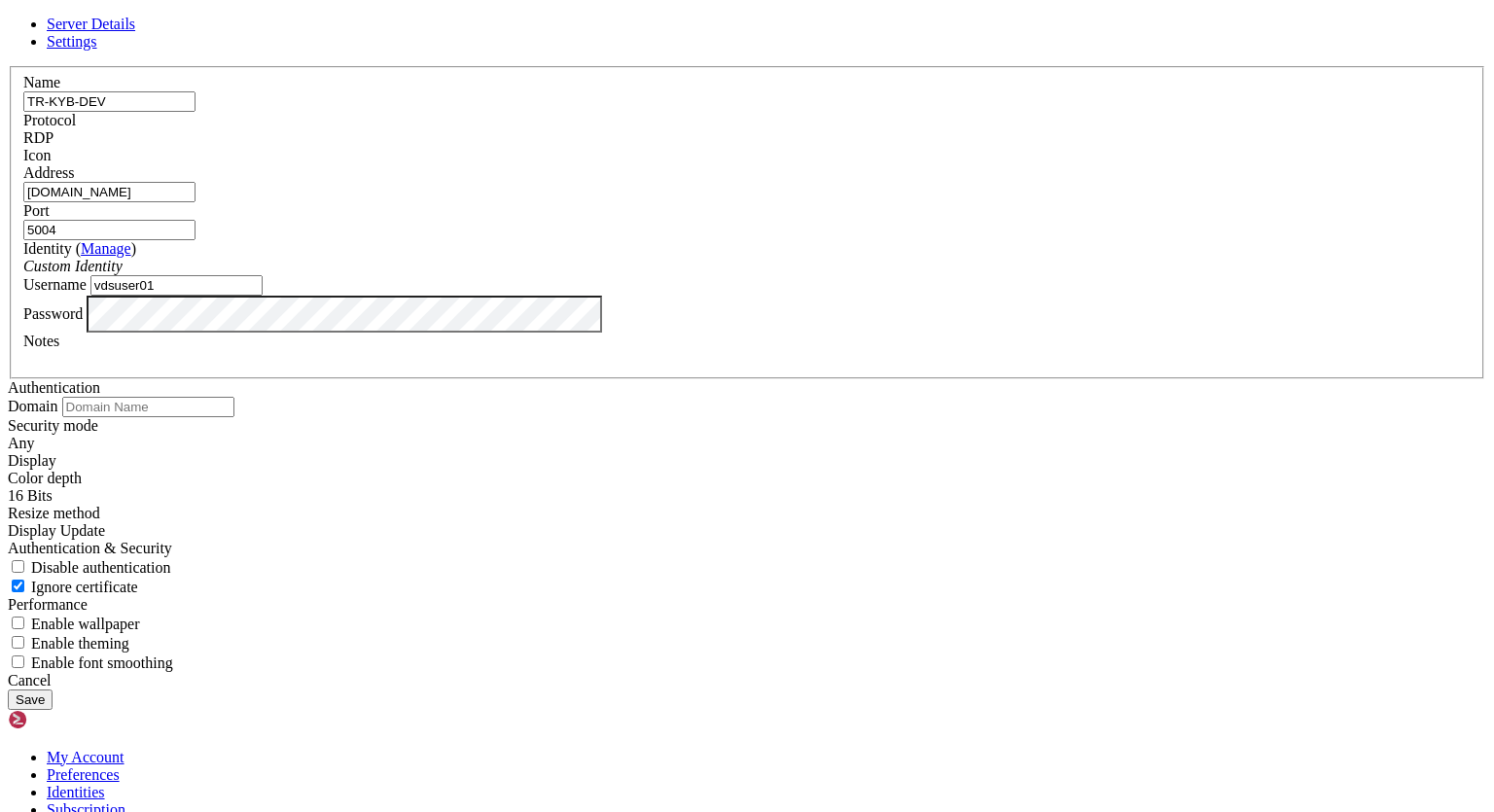
click at [97, 50] on span "Settings" at bounding box center [71, 41] width 51 height 17
click at [135, 32] on span "Server Details" at bounding box center [90, 24] width 88 height 17
click at [8, 66] on icon at bounding box center [8, 66] width 0 height 0
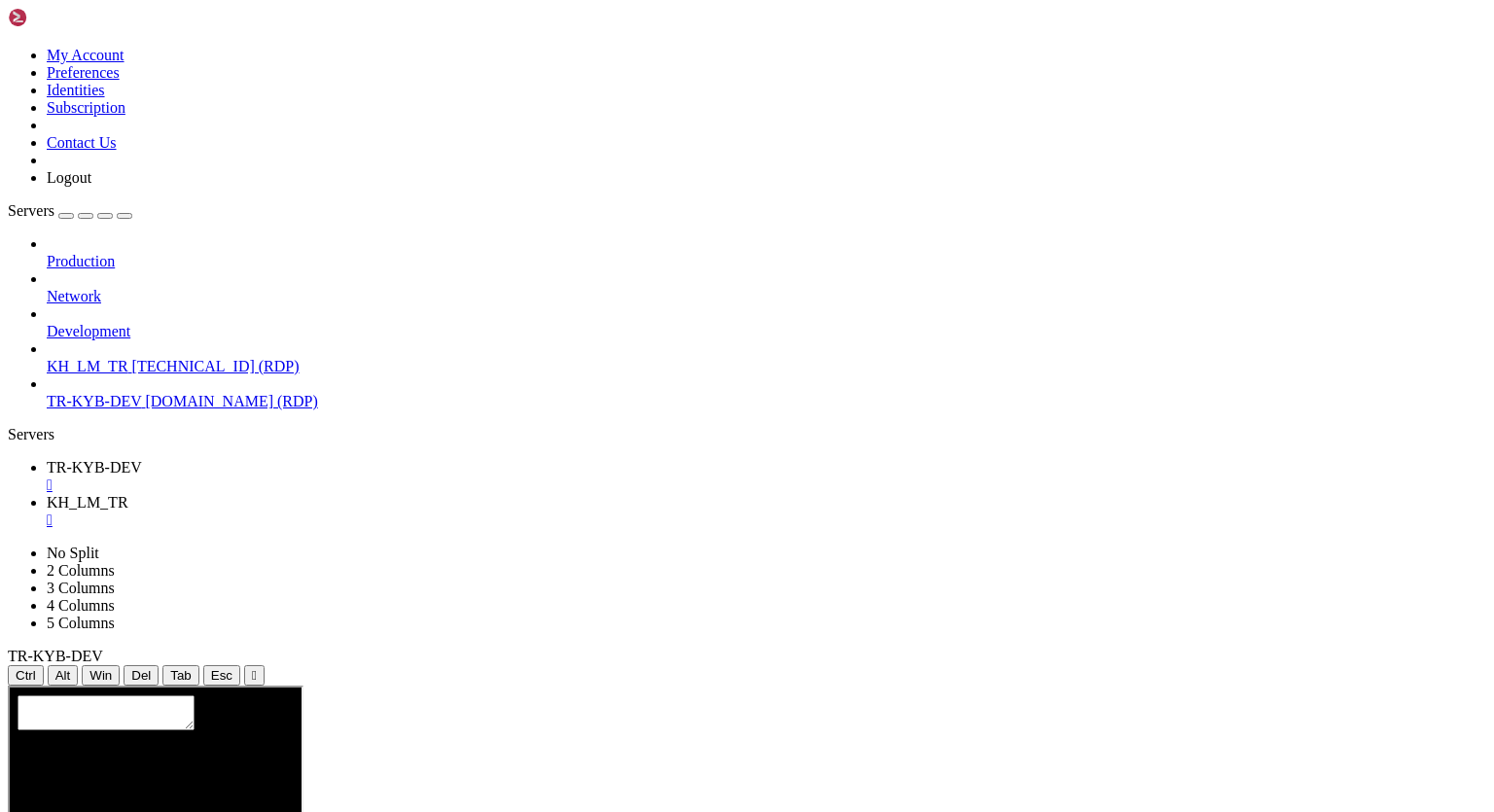
click at [102, 410] on div "Production Network Development KH_LM_TR [TECHNICAL_ID] (RDP) TR-KYB-DEV [DOMAIN…" at bounding box center [747, 323] width 1478 height 175
click at [374, 476] on div "" at bounding box center [766, 485] width 1440 height 18
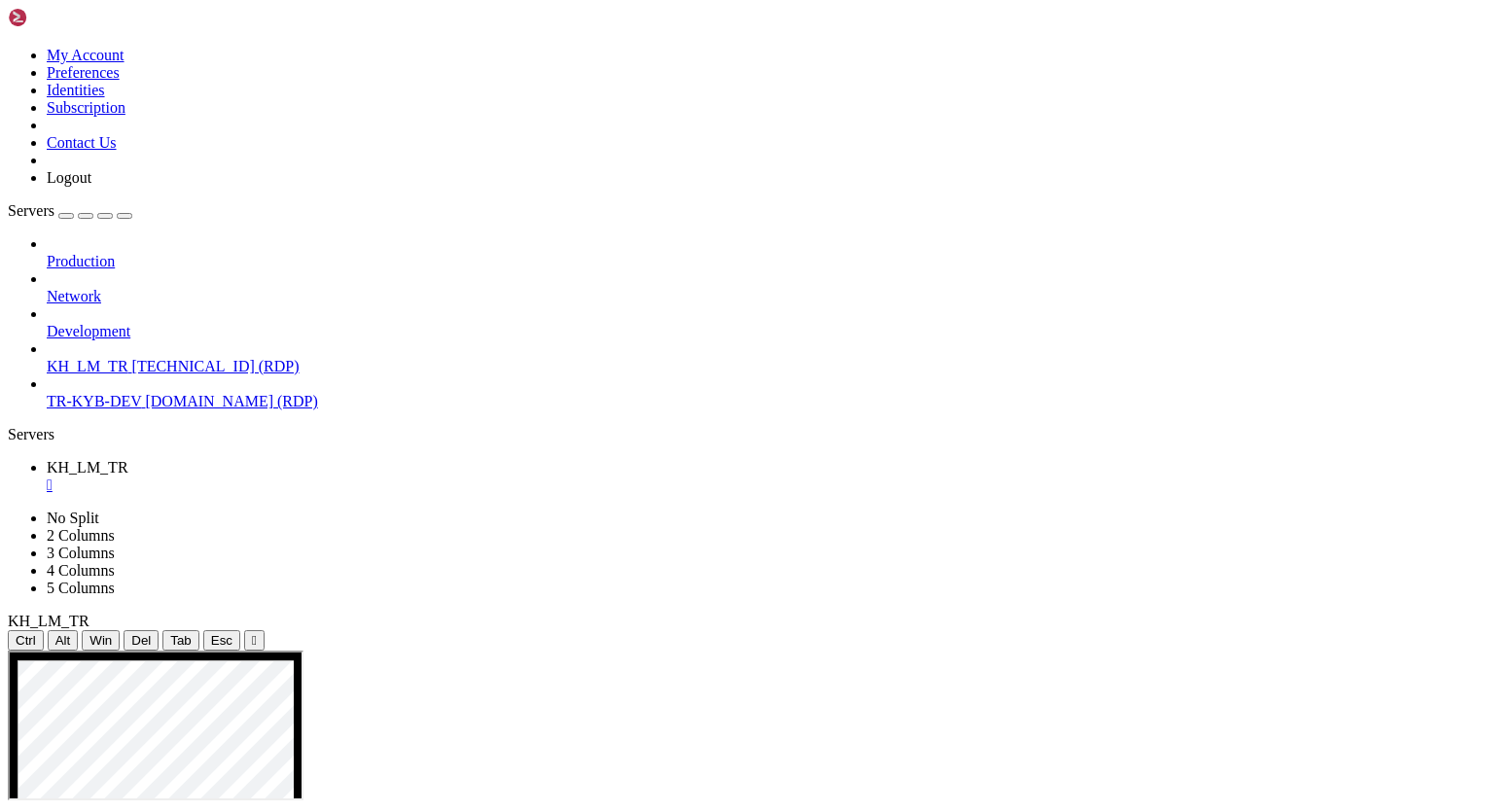
click at [365, 476] on div "" at bounding box center [766, 485] width 1440 height 18
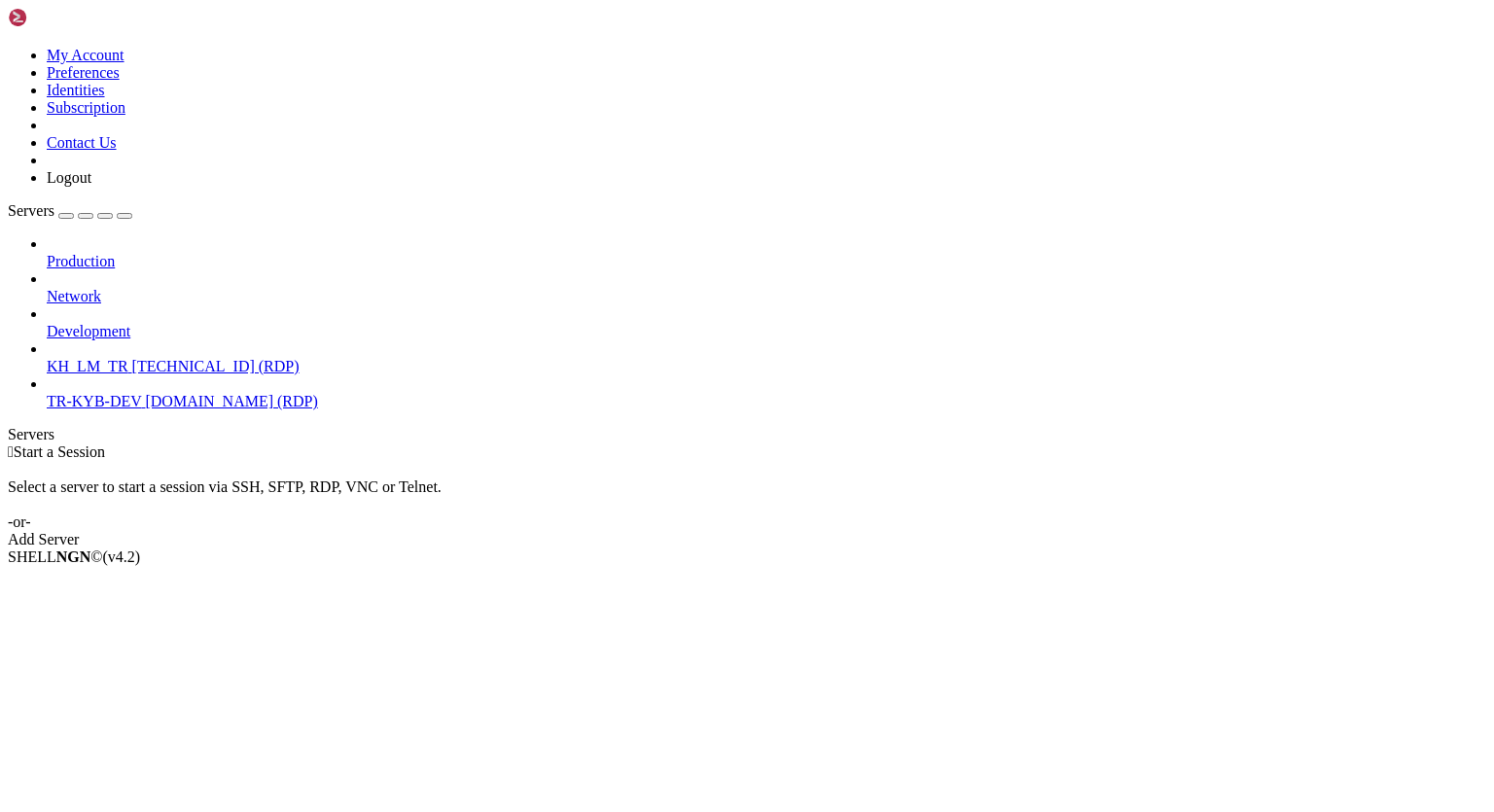
click at [166, 395] on div "Production Network Development KH_LM_TR [TECHNICAL_ID] (RDP) TR-KYB-DEV [DOMAIN…" at bounding box center [747, 323] width 1478 height 175
click at [149, 393] on span "[DOMAIN_NAME] (RDP)" at bounding box center [231, 401] width 172 height 17
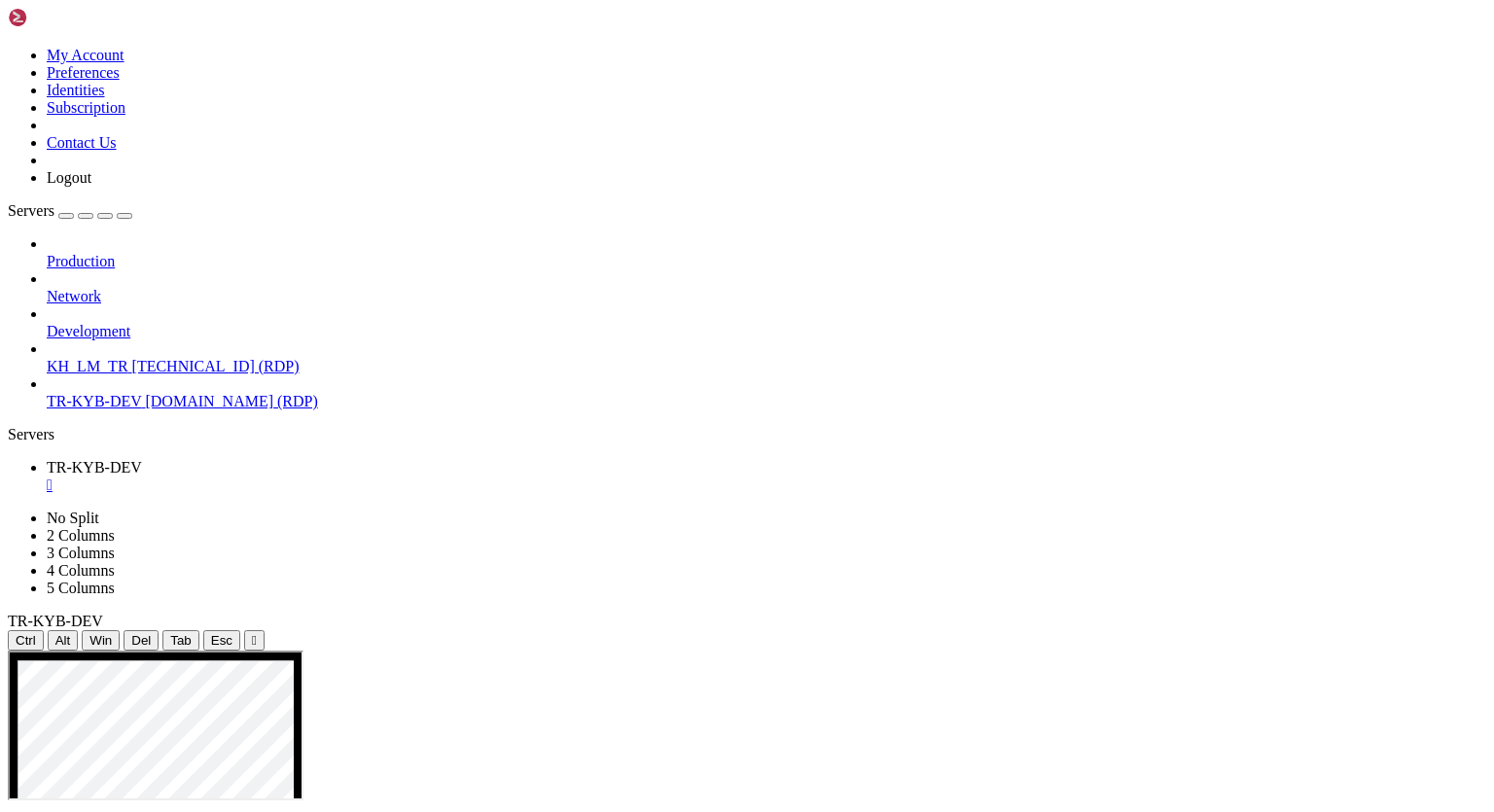
click at [370, 476] on div "" at bounding box center [766, 485] width 1440 height 18
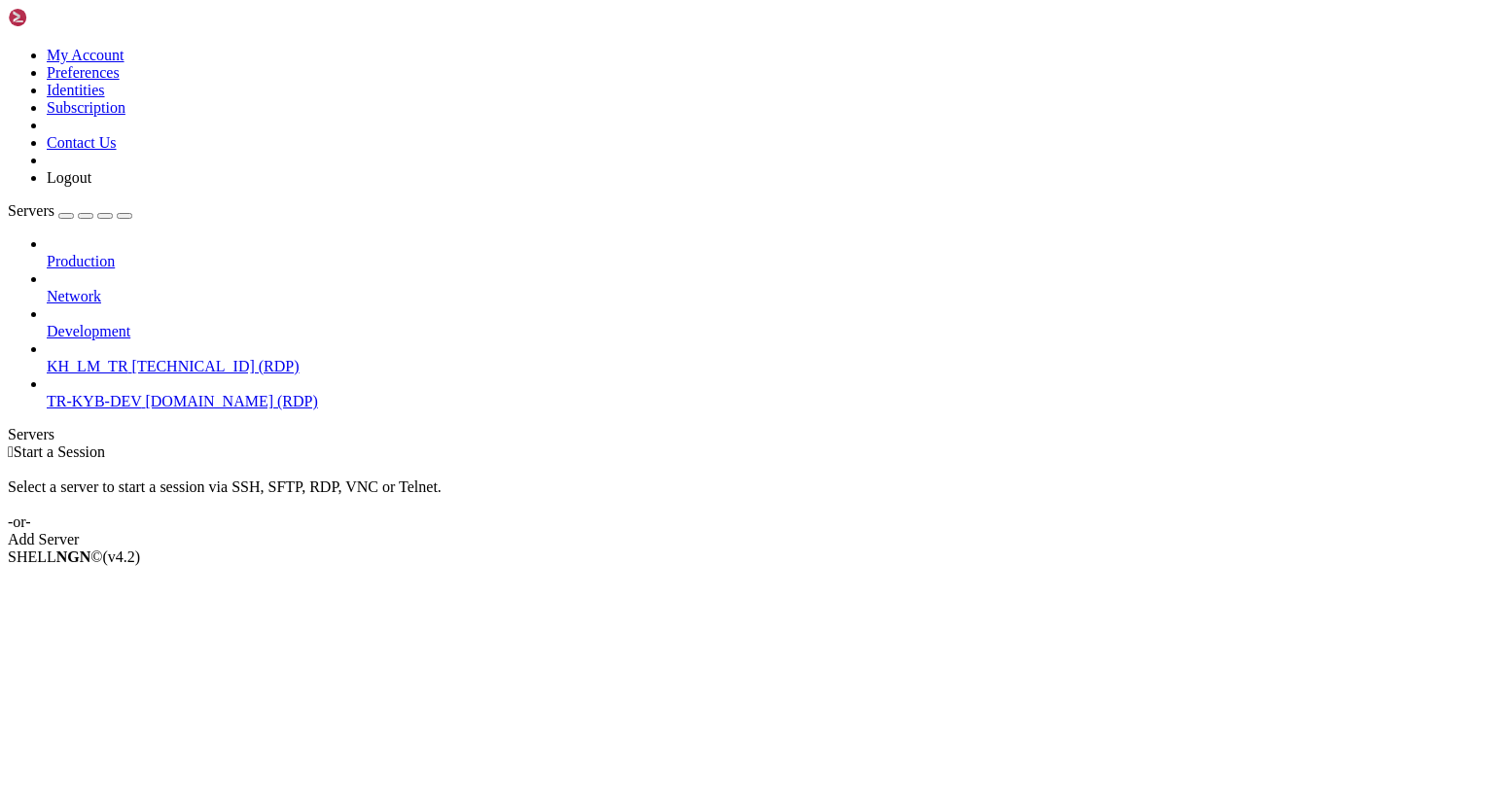
click at [145, 393] on span "[DOMAIN_NAME] (RDP)" at bounding box center [231, 401] width 172 height 17
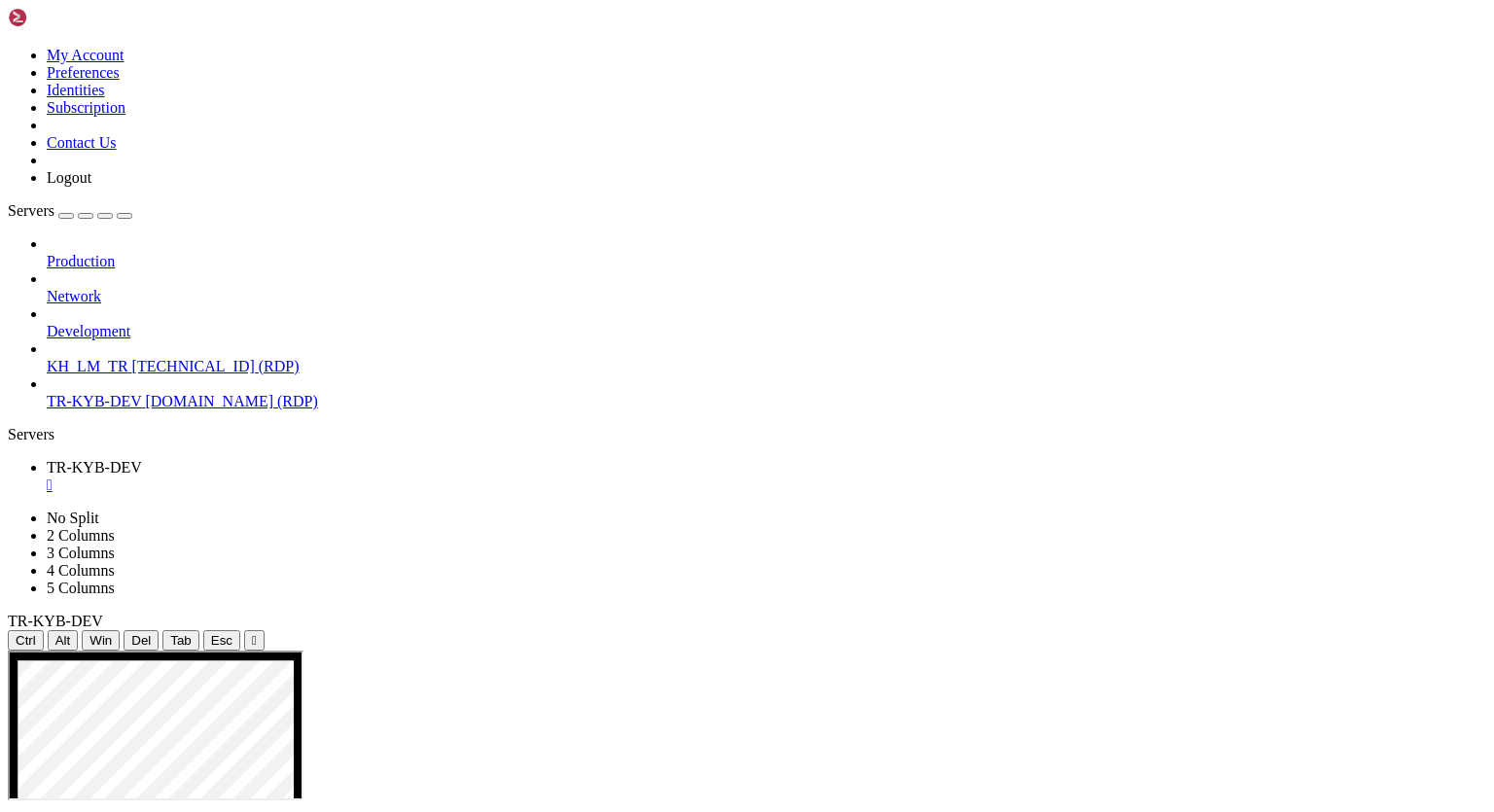
click at [127, 357] on span "KH_LM_TR" at bounding box center [87, 365] width 81 height 17
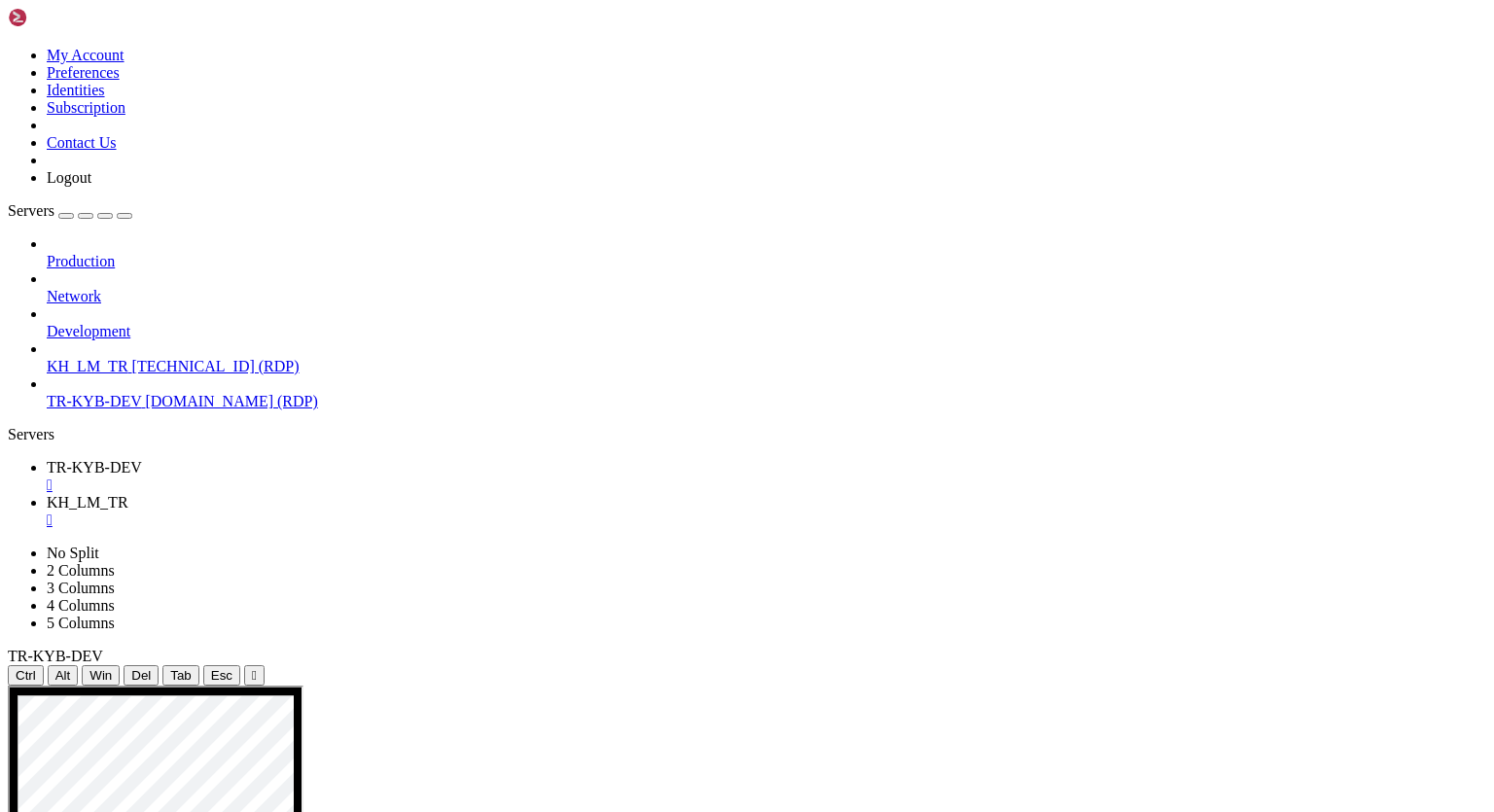
click at [511, 511] on div "" at bounding box center [766, 520] width 1440 height 18
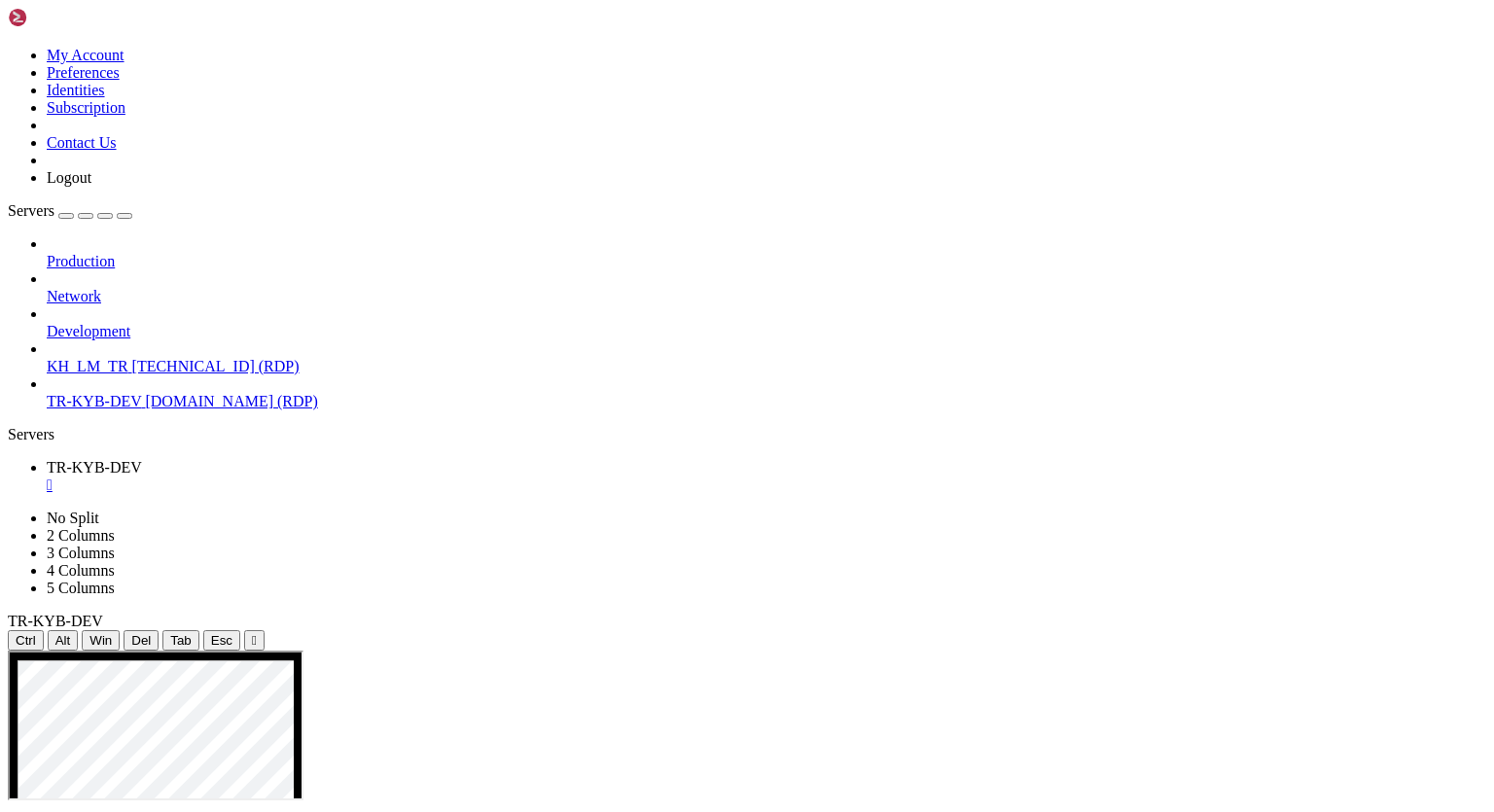
click at [373, 476] on div "" at bounding box center [766, 485] width 1440 height 18
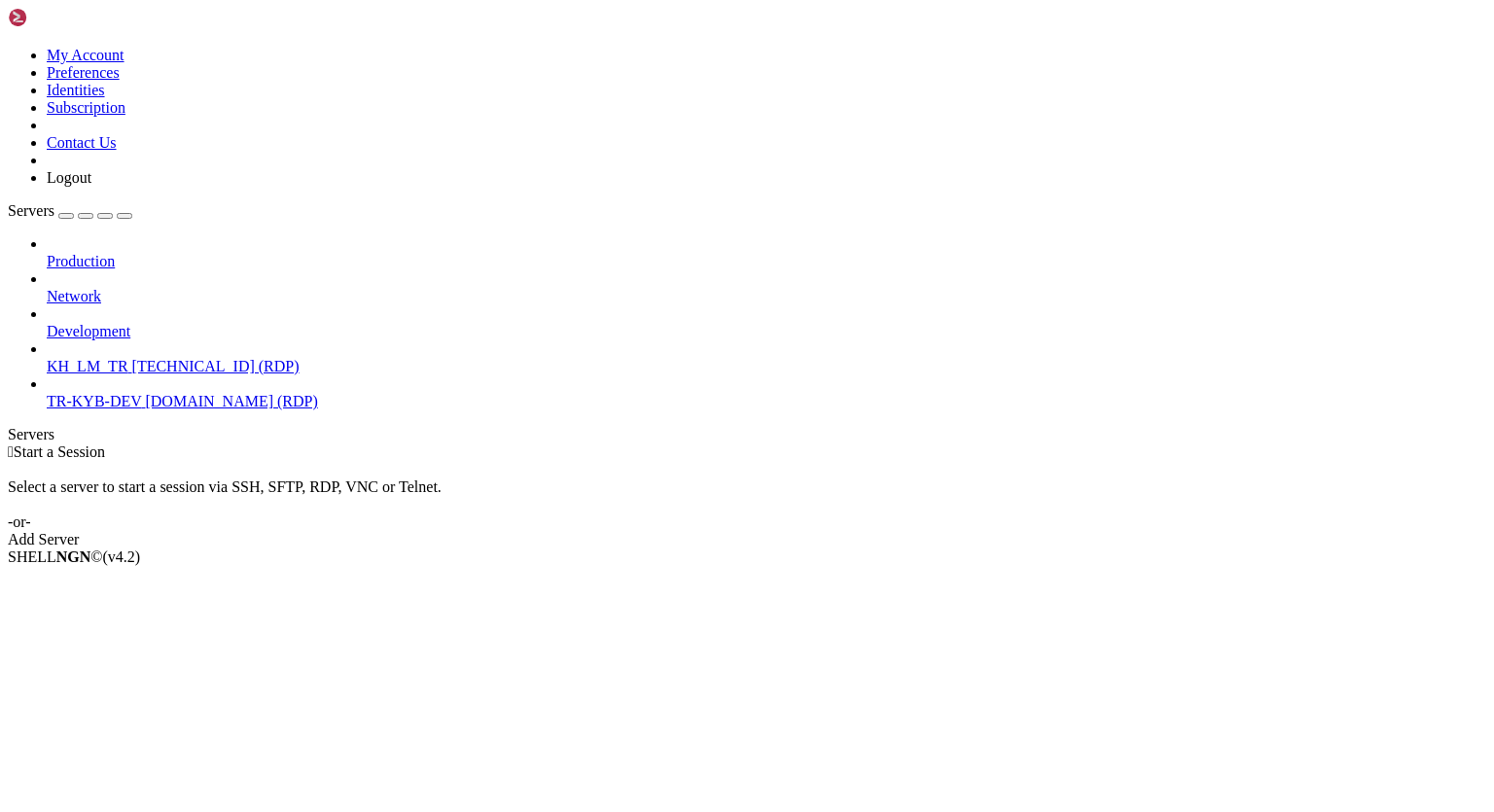
click at [514, 476] on div " Start a Session Select a server to start a session via SSH, SFTP, RDP, VNC or…" at bounding box center [747, 496] width 1478 height 105
click at [171, 410] on div "Production Network Development KH_LM_TR [TECHNICAL_ID] (RDP) TR-KYB-DEV [DOMAIN…" at bounding box center [747, 323] width 1478 height 175
click at [172, 410] on div "Production Network Development KH_LM_TR [TECHNICAL_ID] (RDP) TR-KYB-DEV [DOMAIN…" at bounding box center [747, 323] width 1478 height 175
click at [110, 686] on span "Properties" at bounding box center [78, 694] width 63 height 17
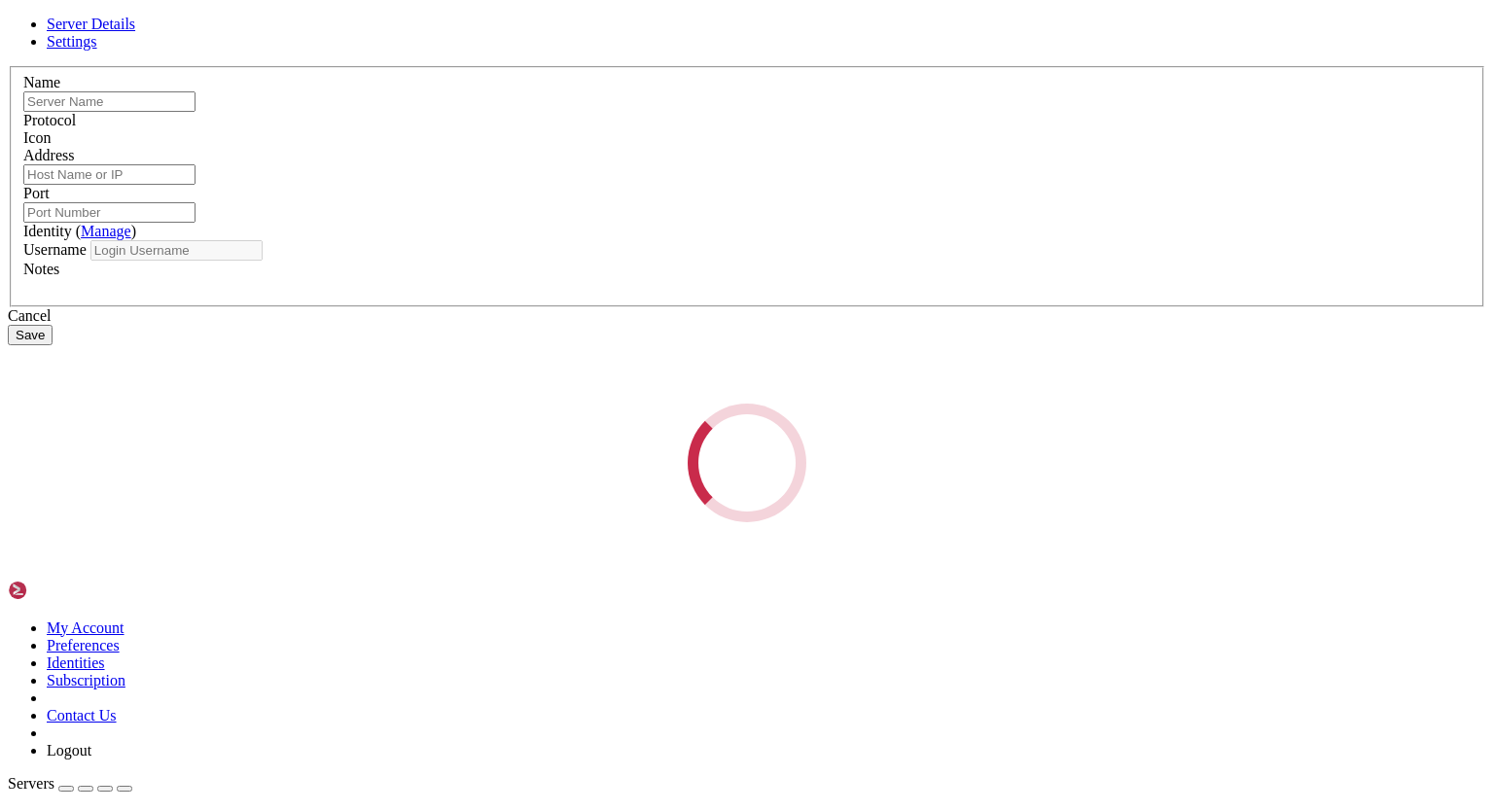
type input "TR-KYB-DEV"
type input "[DOMAIN_NAME]"
type input "5004"
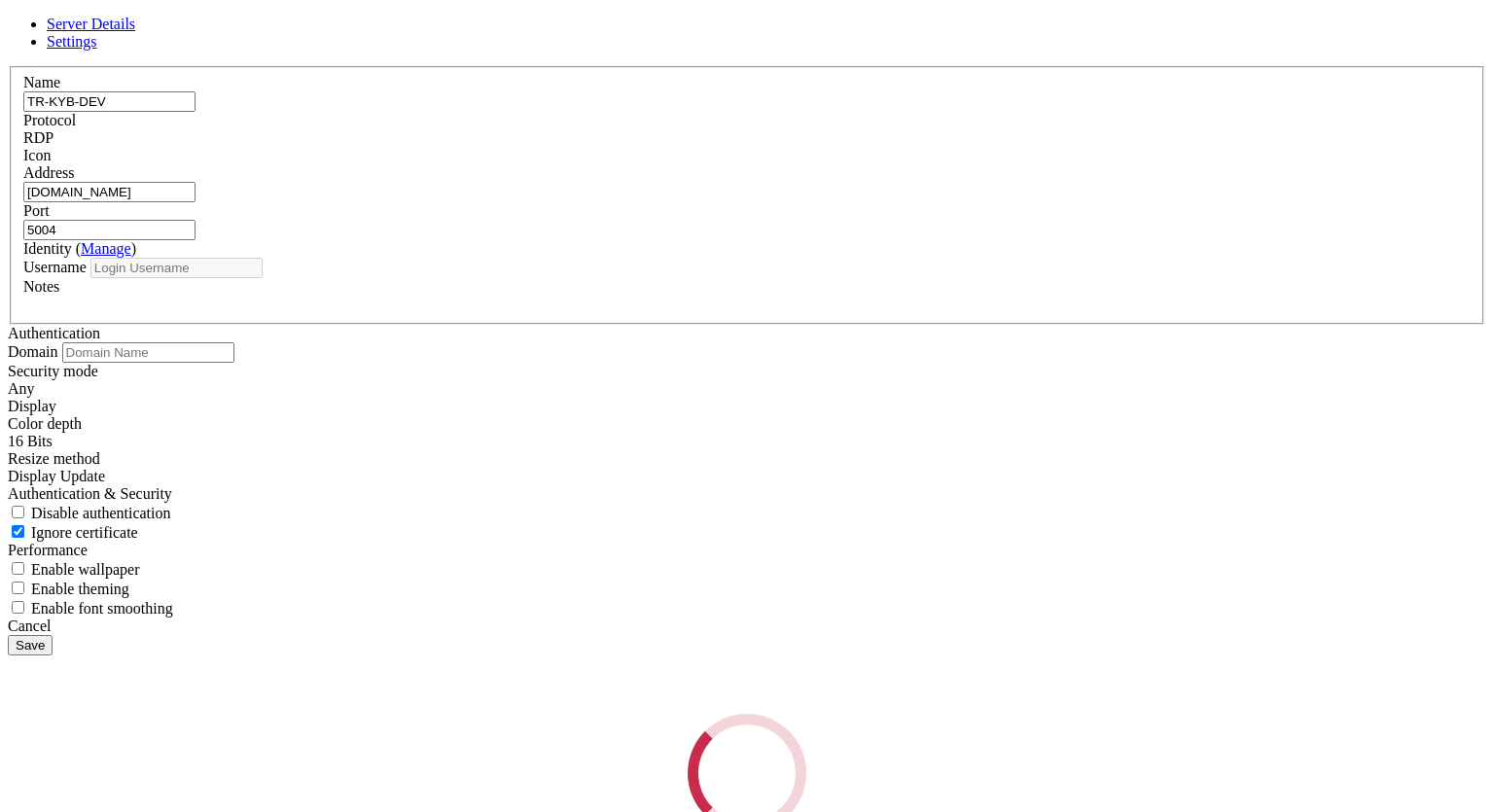
type input "vdsuser01"
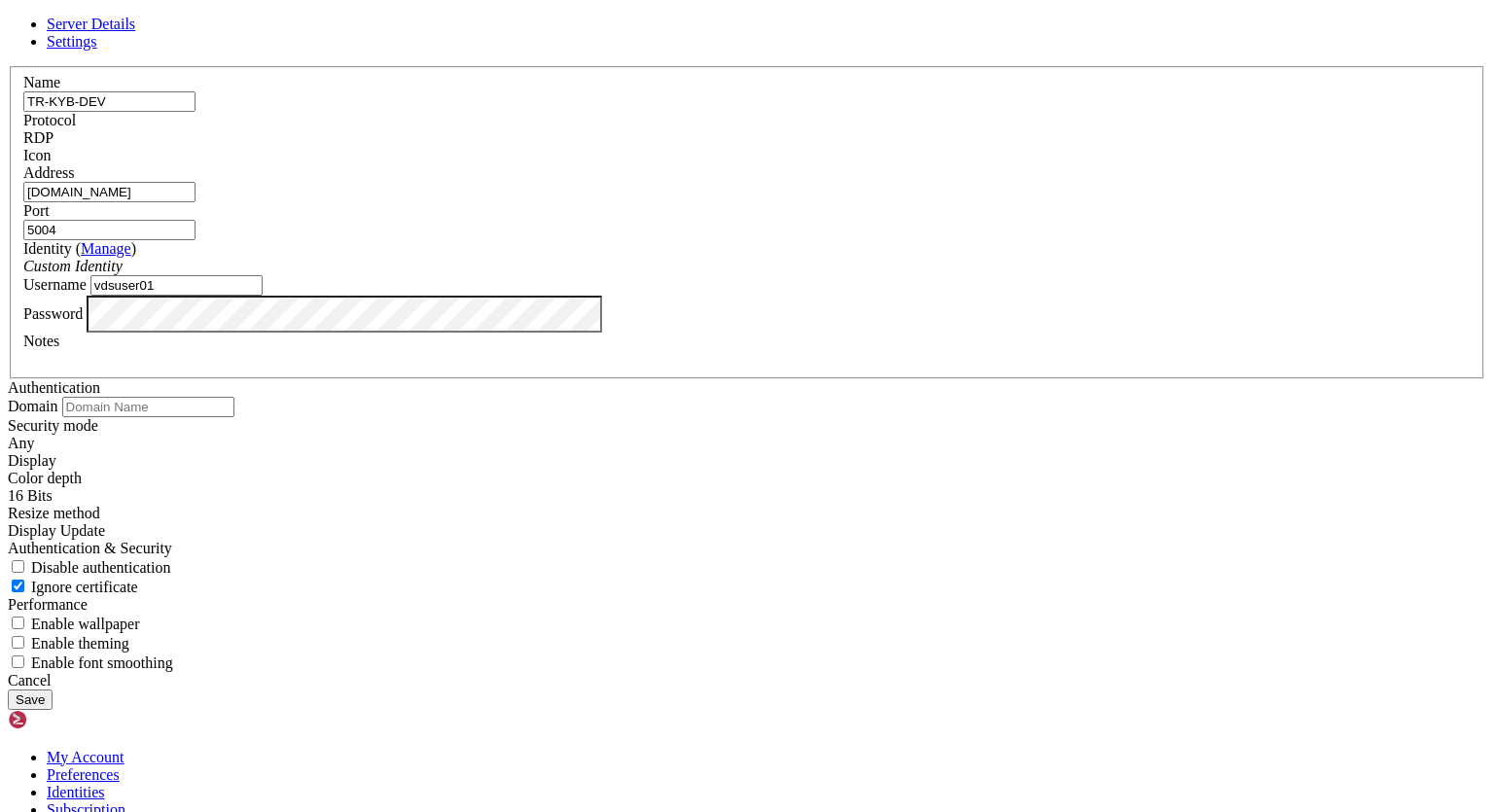
drag, startPoint x: 873, startPoint y: 654, endPoint x: 780, endPoint y: 604, distance: 105.6
click at [871, 671] on div "Cancel" at bounding box center [747, 680] width 1478 height 18
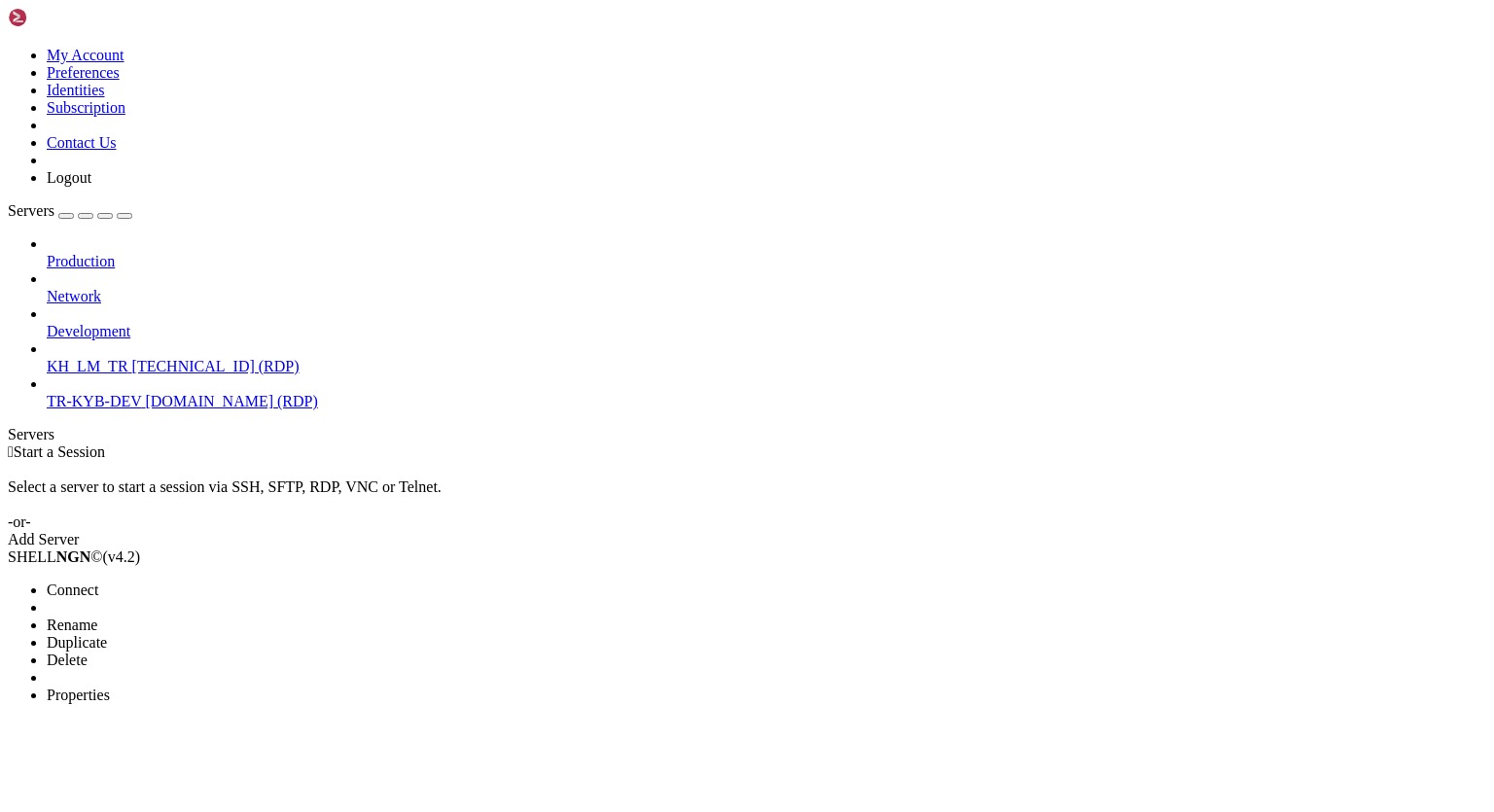
click at [110, 686] on span "Properties" at bounding box center [78, 694] width 63 height 17
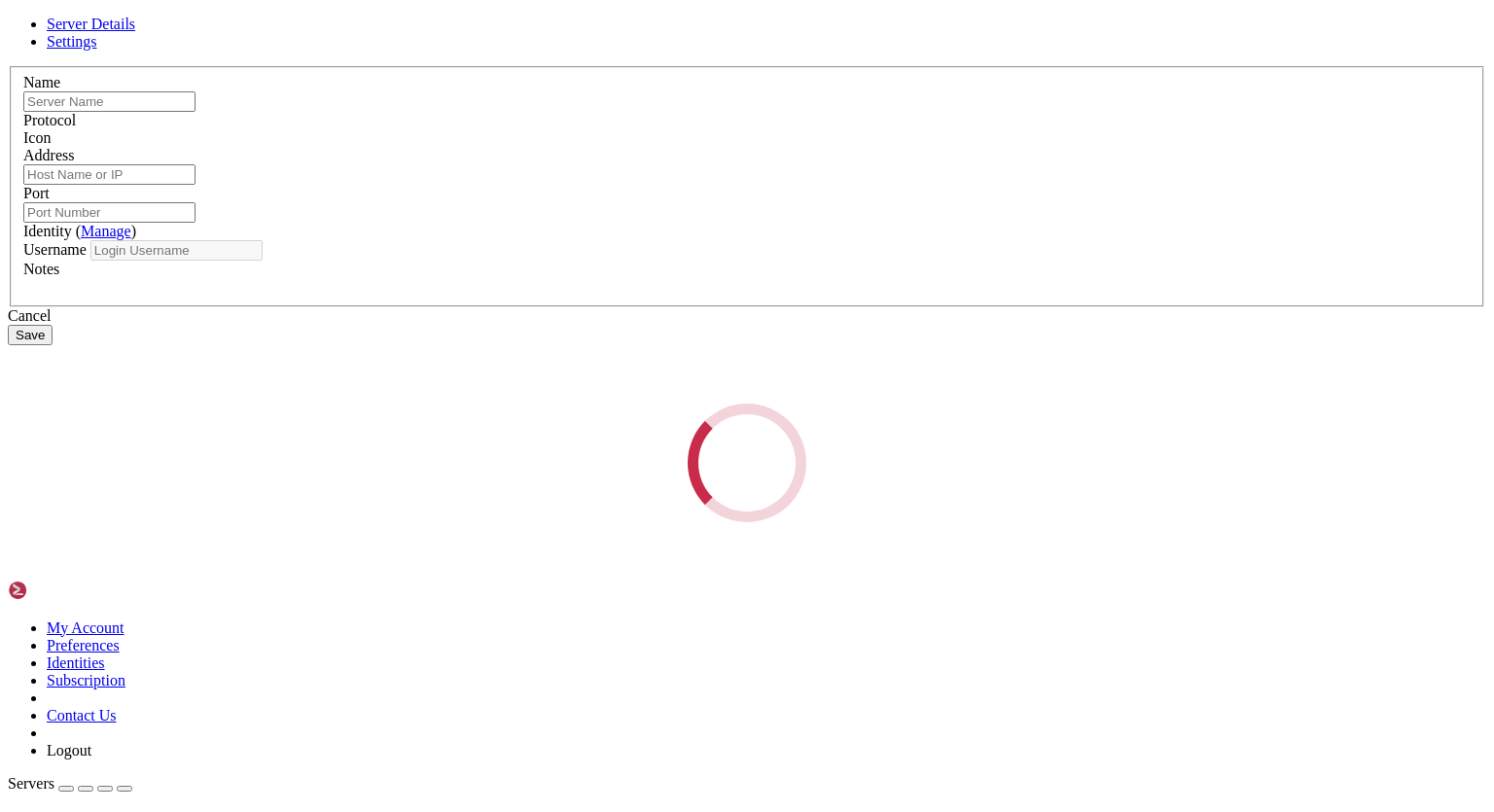
type input "KH_LM_TR"
type input "[TECHNICAL_ID]"
type input "5004"
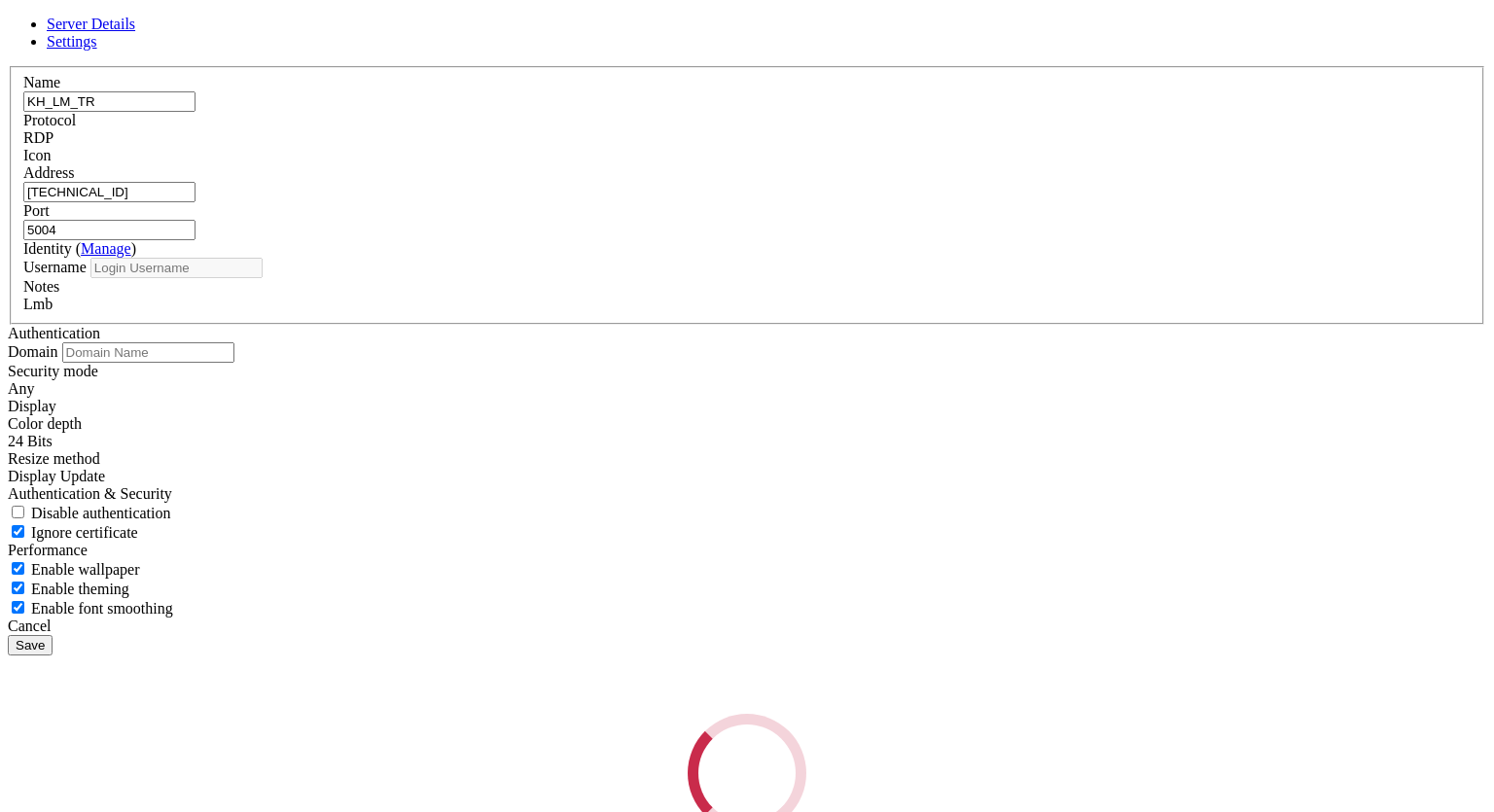
type input "administrator"
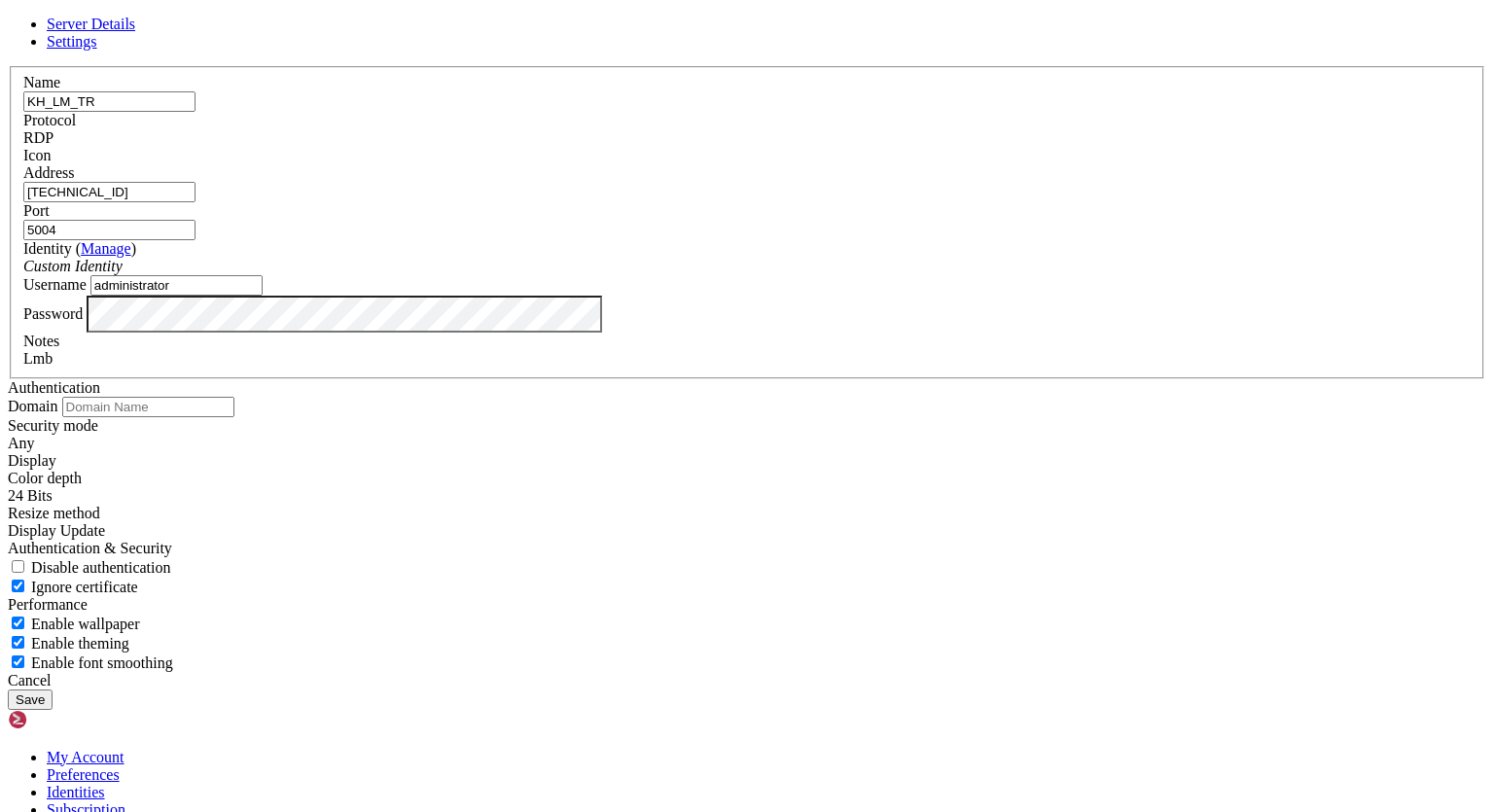
click at [875, 671] on div "Cancel" at bounding box center [747, 680] width 1478 height 18
